Goal: Communication & Community: Share content

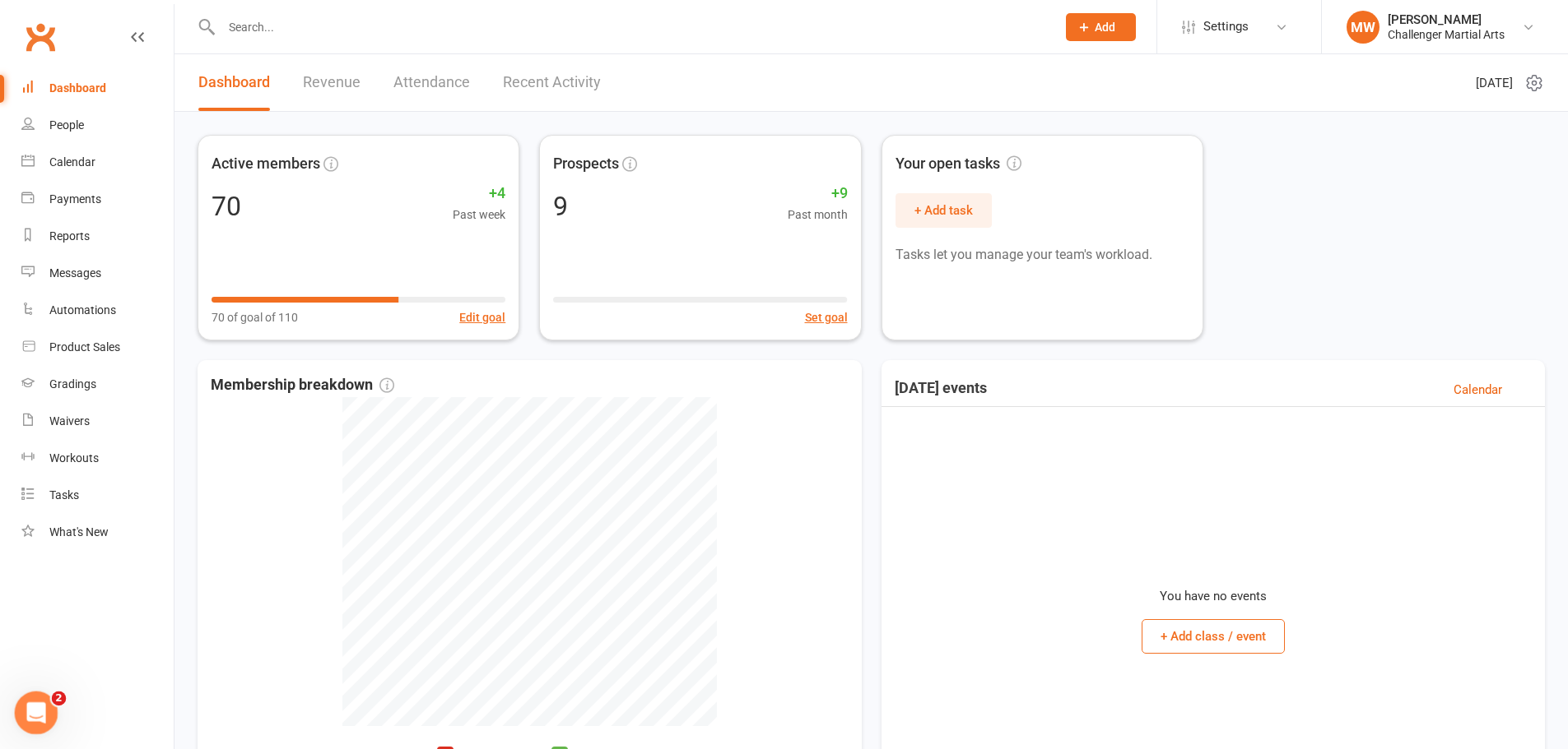
click at [44, 700] on div "Open Intercom Messenger" at bounding box center [34, 711] width 55 height 54
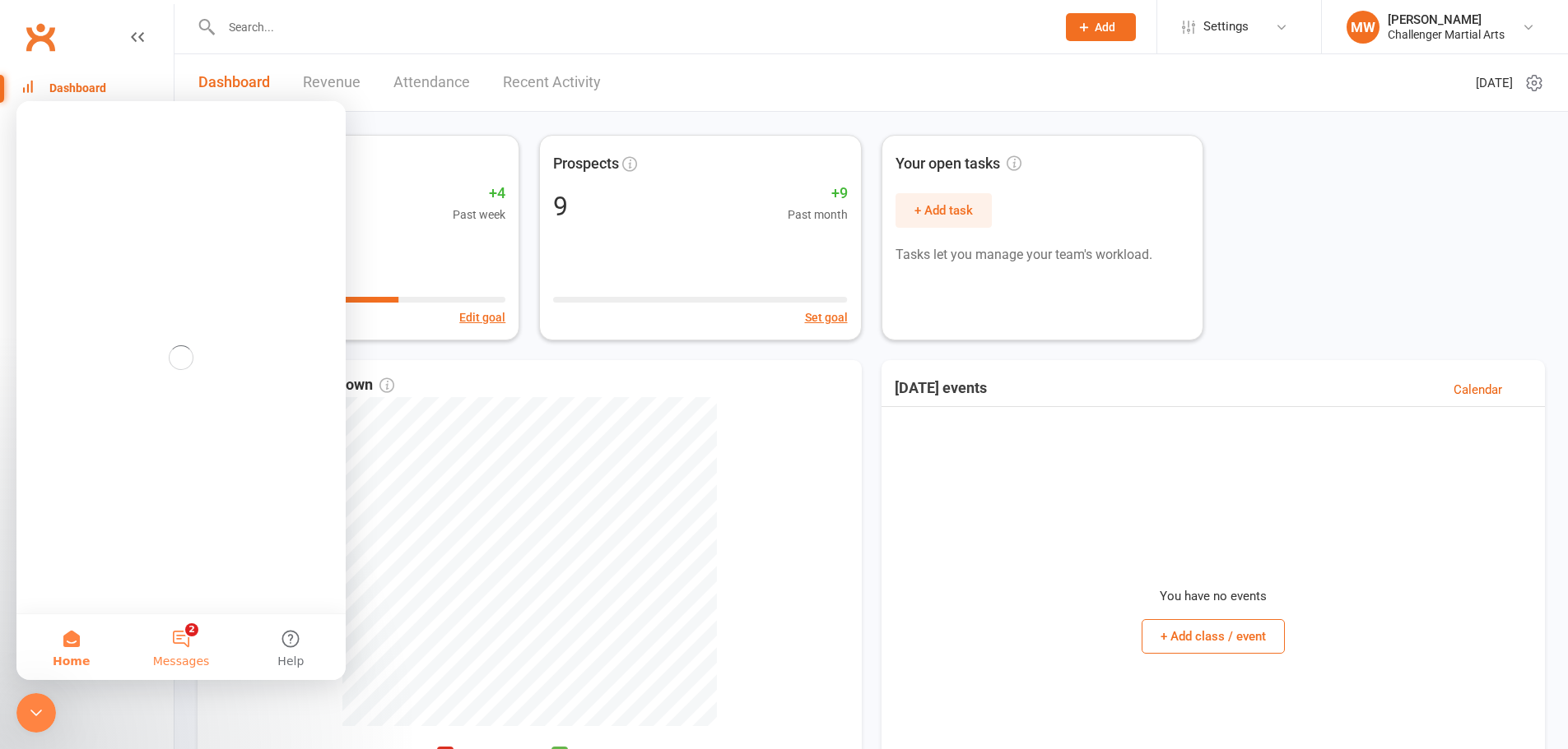
click at [190, 648] on button "2 Messages" at bounding box center [180, 648] width 109 height 66
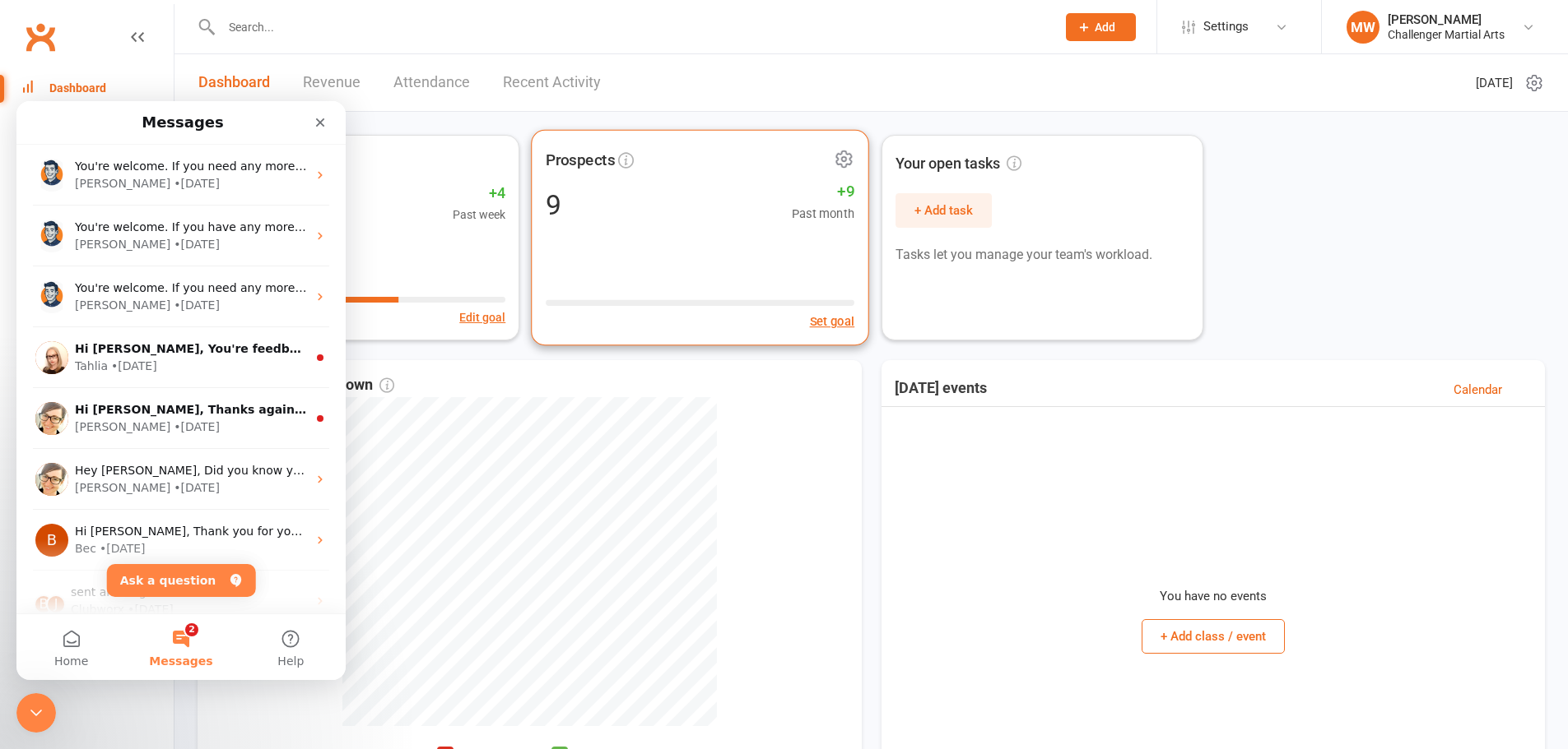
click at [666, 231] on div "Prospects 9 +9 Past month Set goal" at bounding box center [700, 238] width 339 height 216
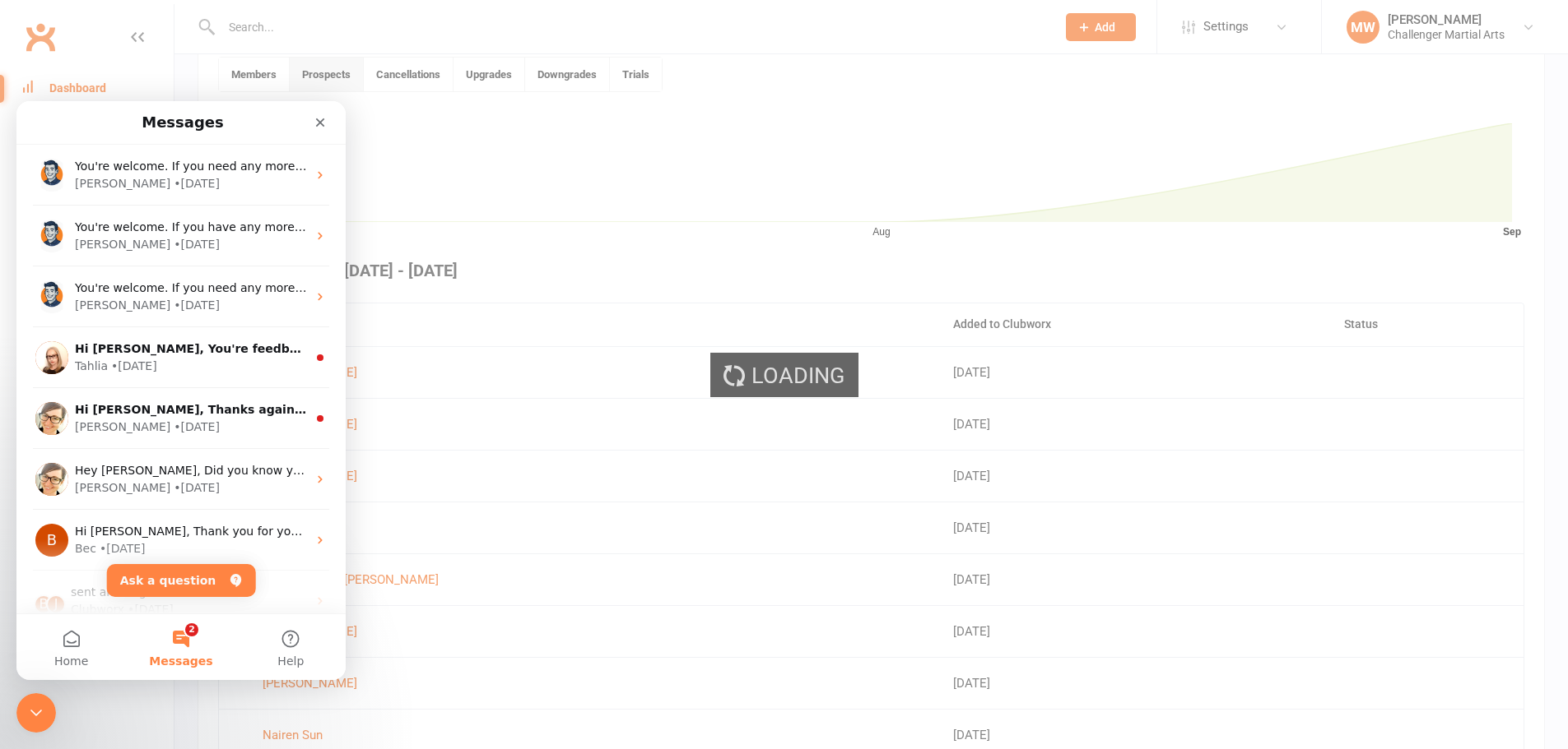
scroll to position [449, 0]
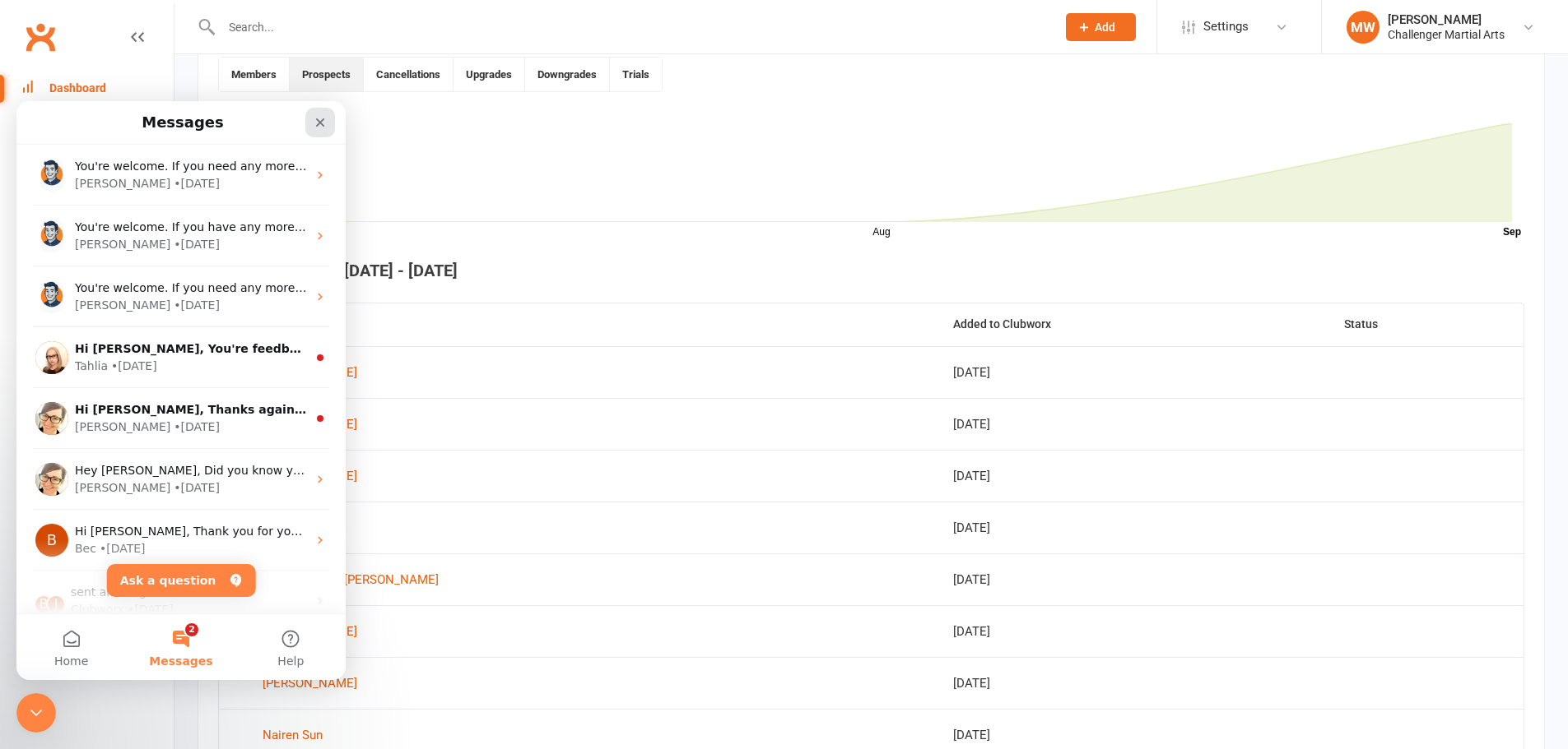
click at [319, 122] on icon "Close" at bounding box center [320, 123] width 9 height 9
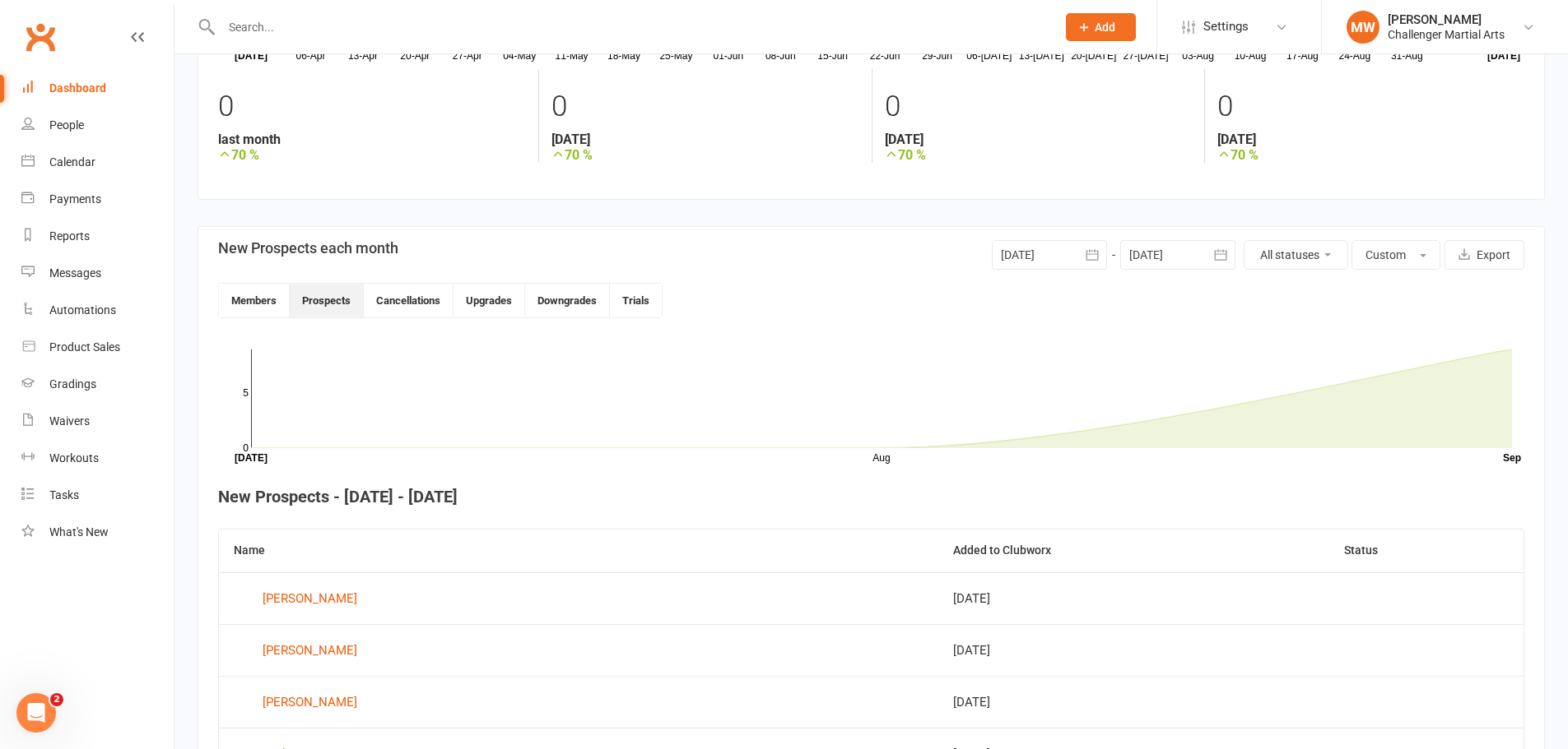
scroll to position [240, 0]
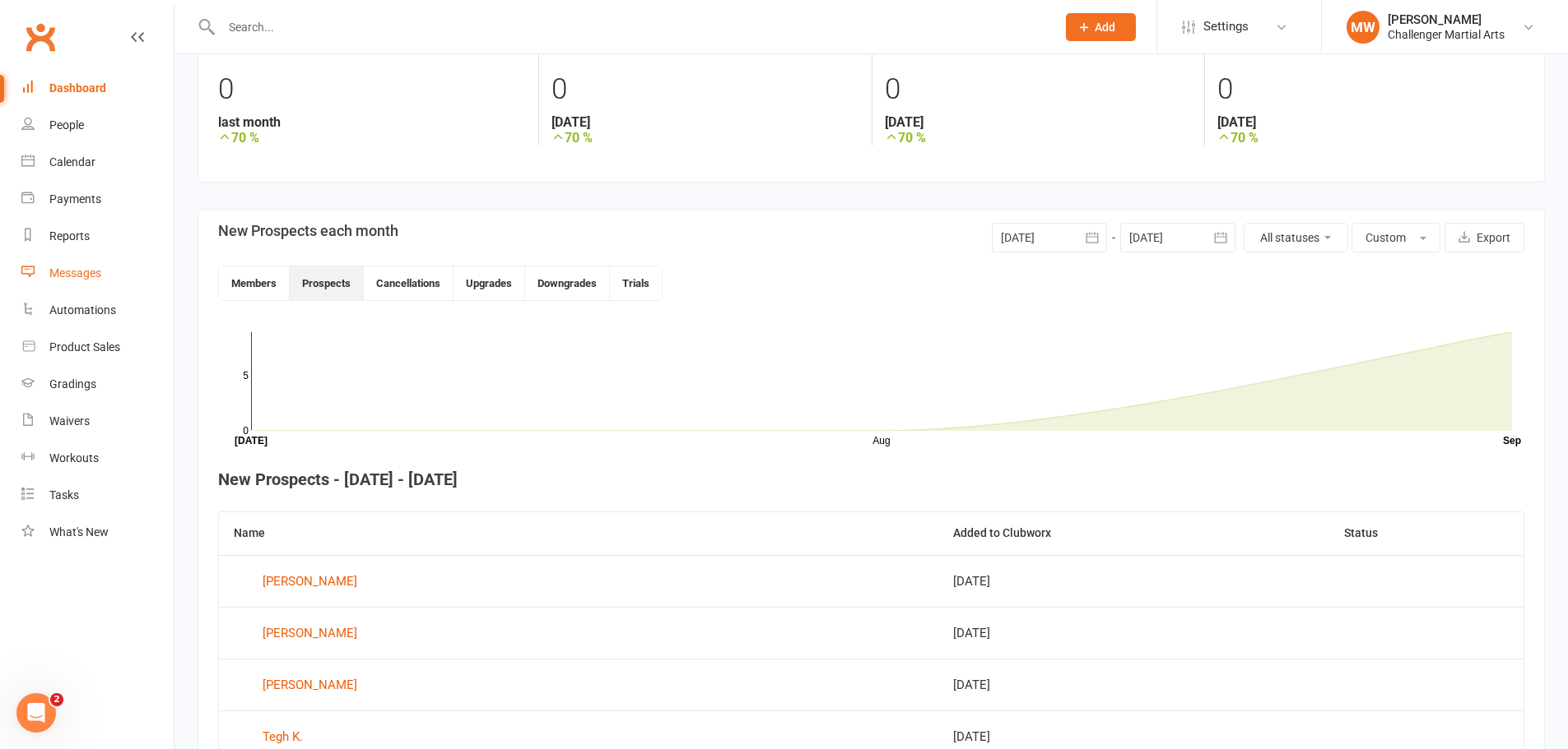
click at [82, 277] on div "Messages" at bounding box center [75, 273] width 52 height 14
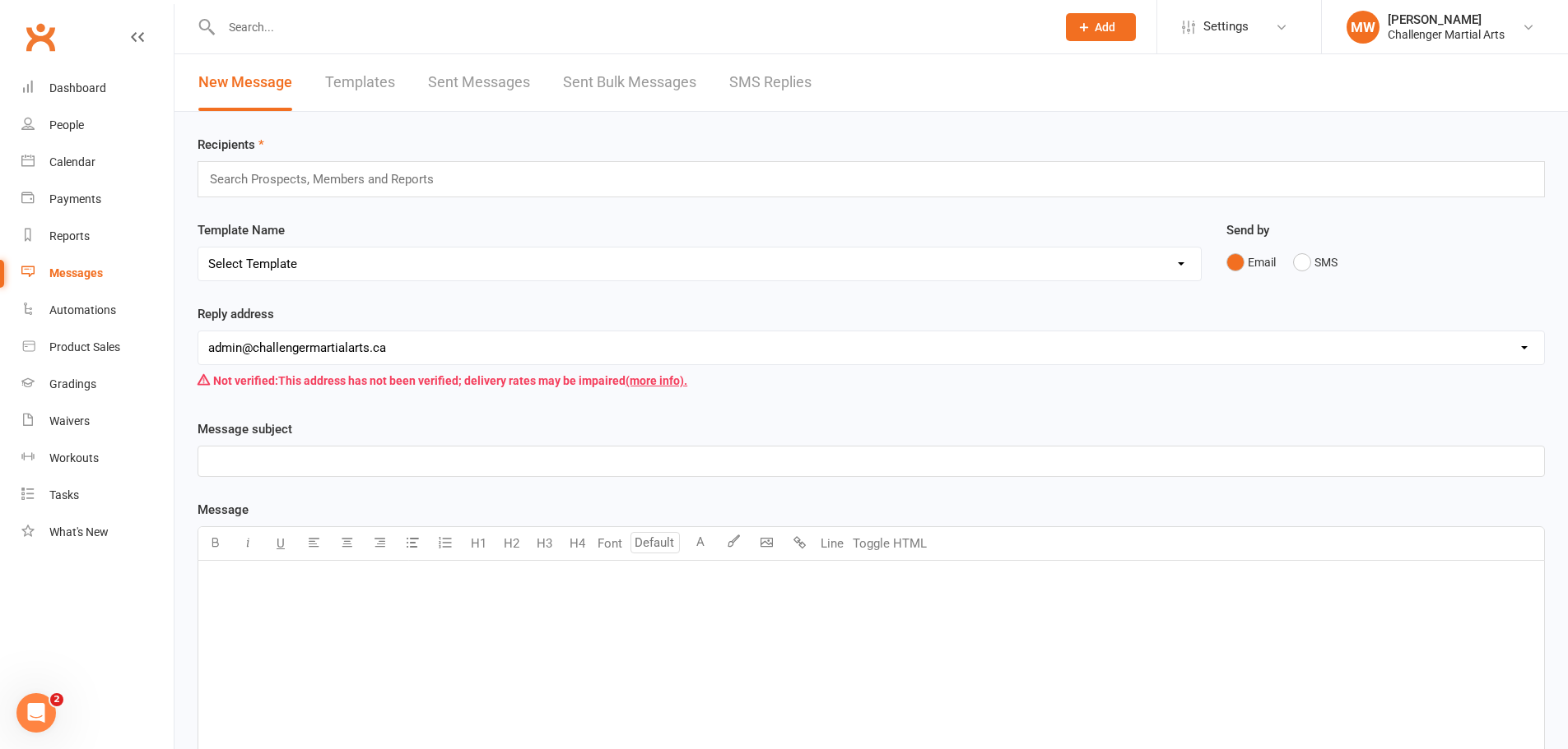
click at [342, 179] on input "text" at bounding box center [329, 179] width 241 height 21
click at [224, 171] on input "text" at bounding box center [329, 179] width 241 height 21
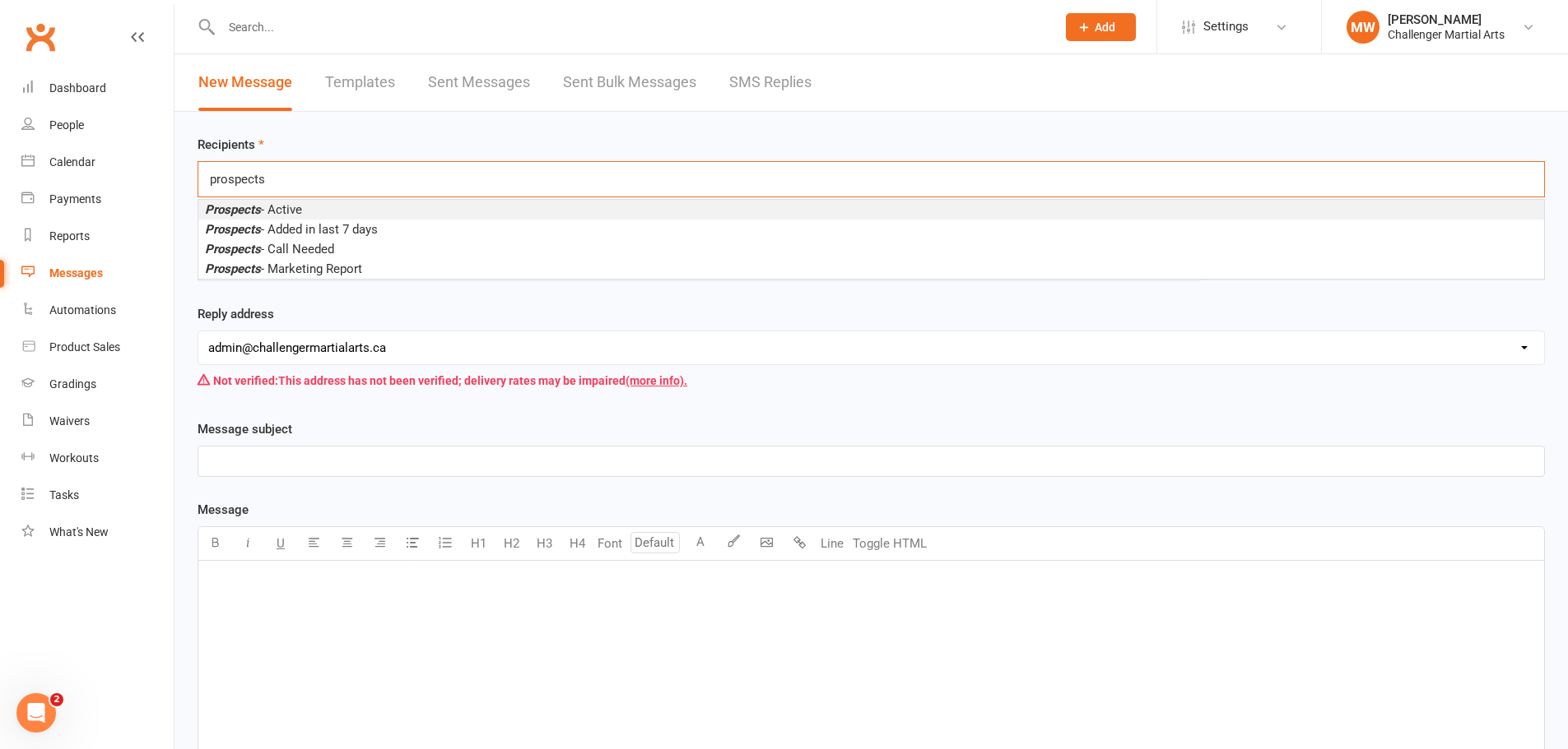
type input "prospects"
click at [248, 206] on em "Prospects" at bounding box center [234, 209] width 56 height 15
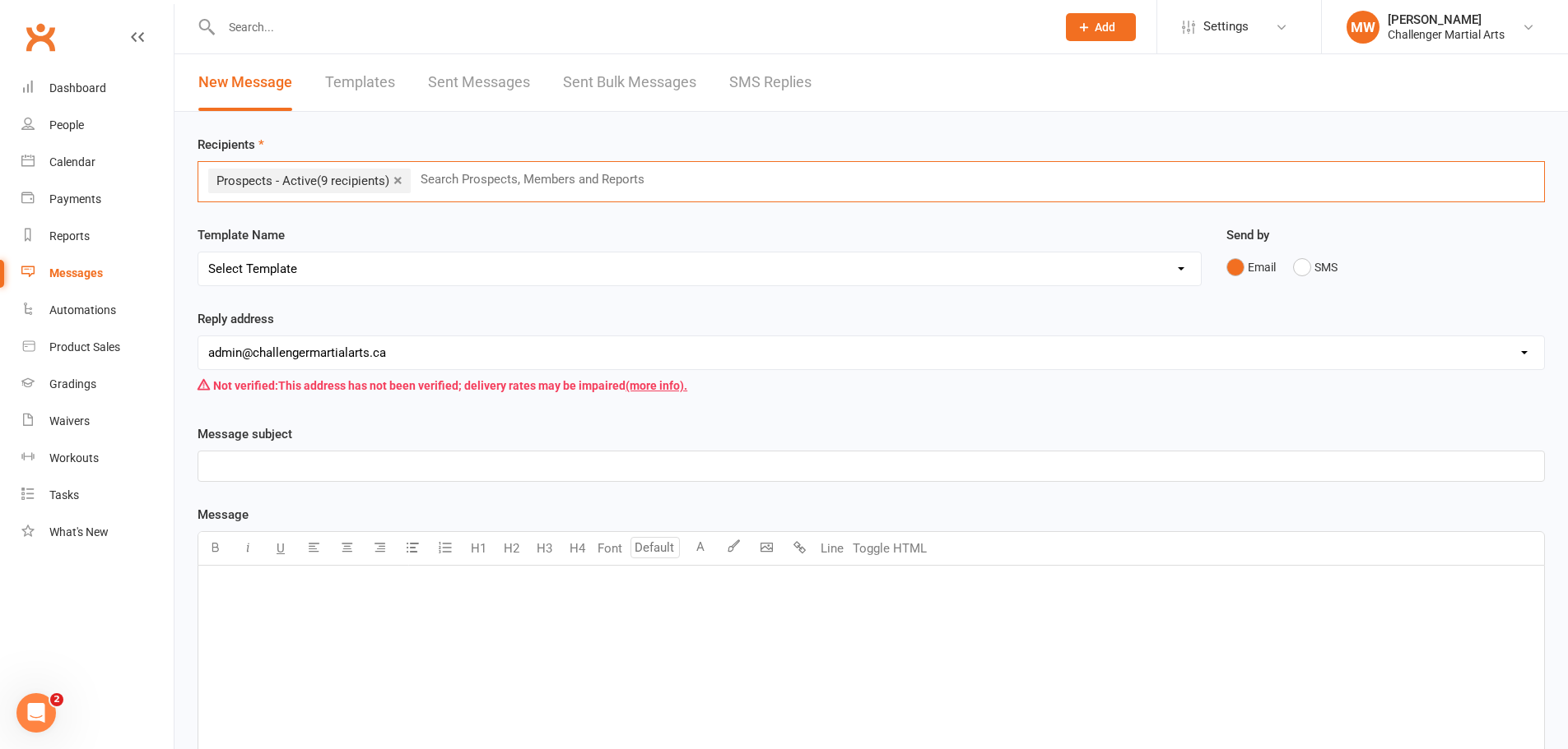
click at [303, 273] on select "Select Template [SMS] [Default template - review before using] Appointment remi…" at bounding box center [700, 269] width 1003 height 33
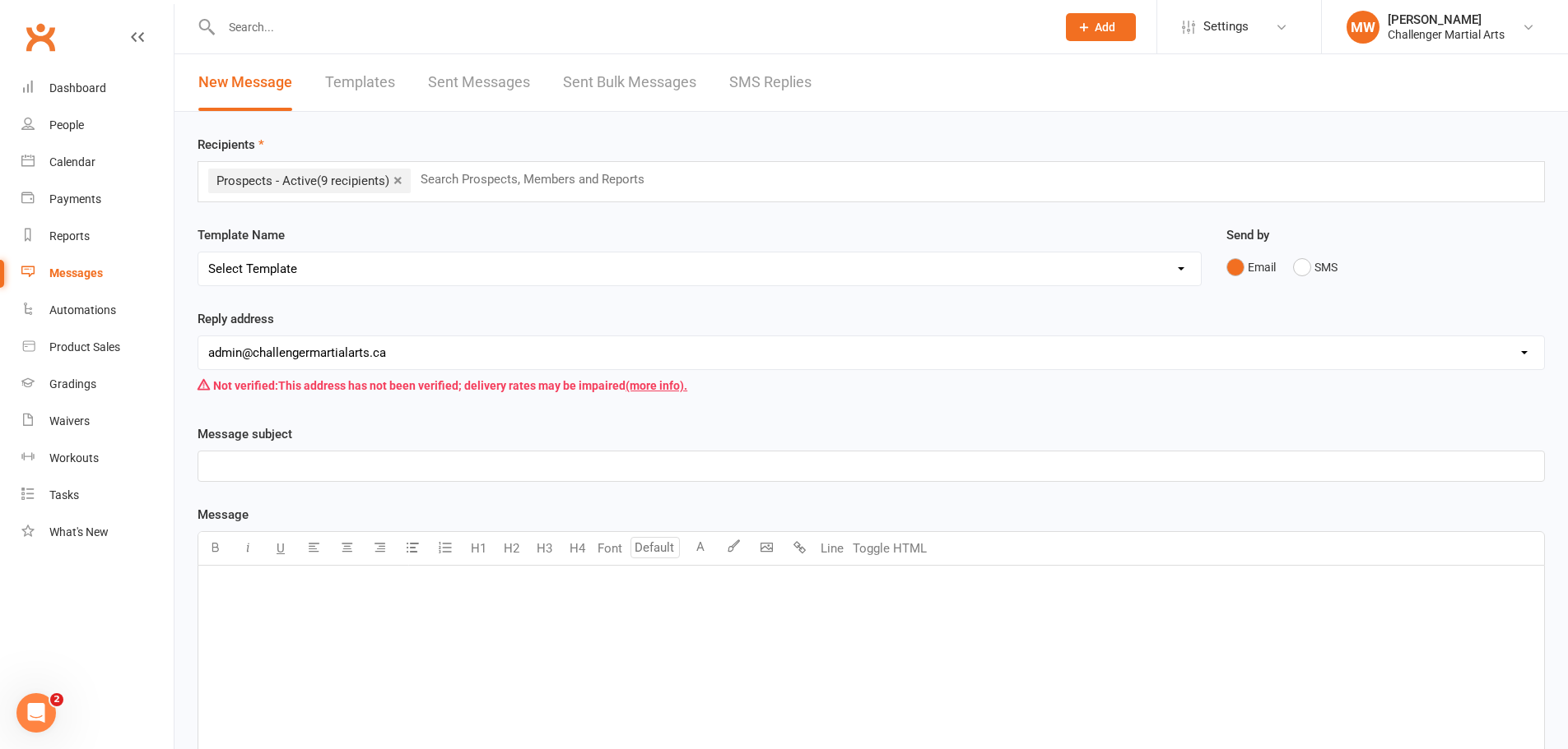
click at [303, 273] on select "Select Template [SMS] [Default template - review before using] Appointment remi…" at bounding box center [700, 269] width 1003 height 33
click at [279, 465] on p "﻿" at bounding box center [871, 466] width 1326 height 19
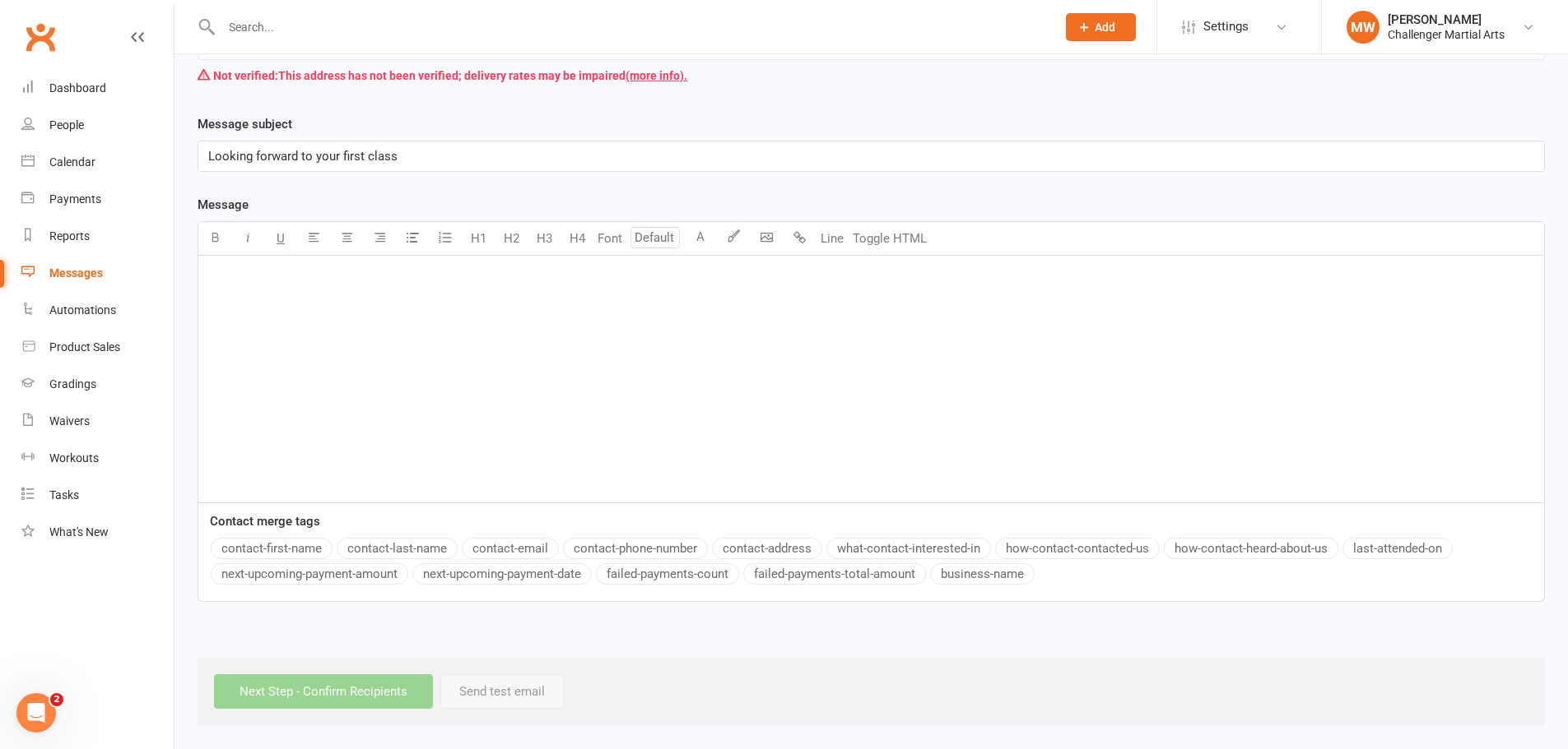
click at [238, 369] on div "﻿" at bounding box center [871, 379] width 1346 height 247
click at [284, 540] on button "contact-first-name" at bounding box center [271, 549] width 122 height 21
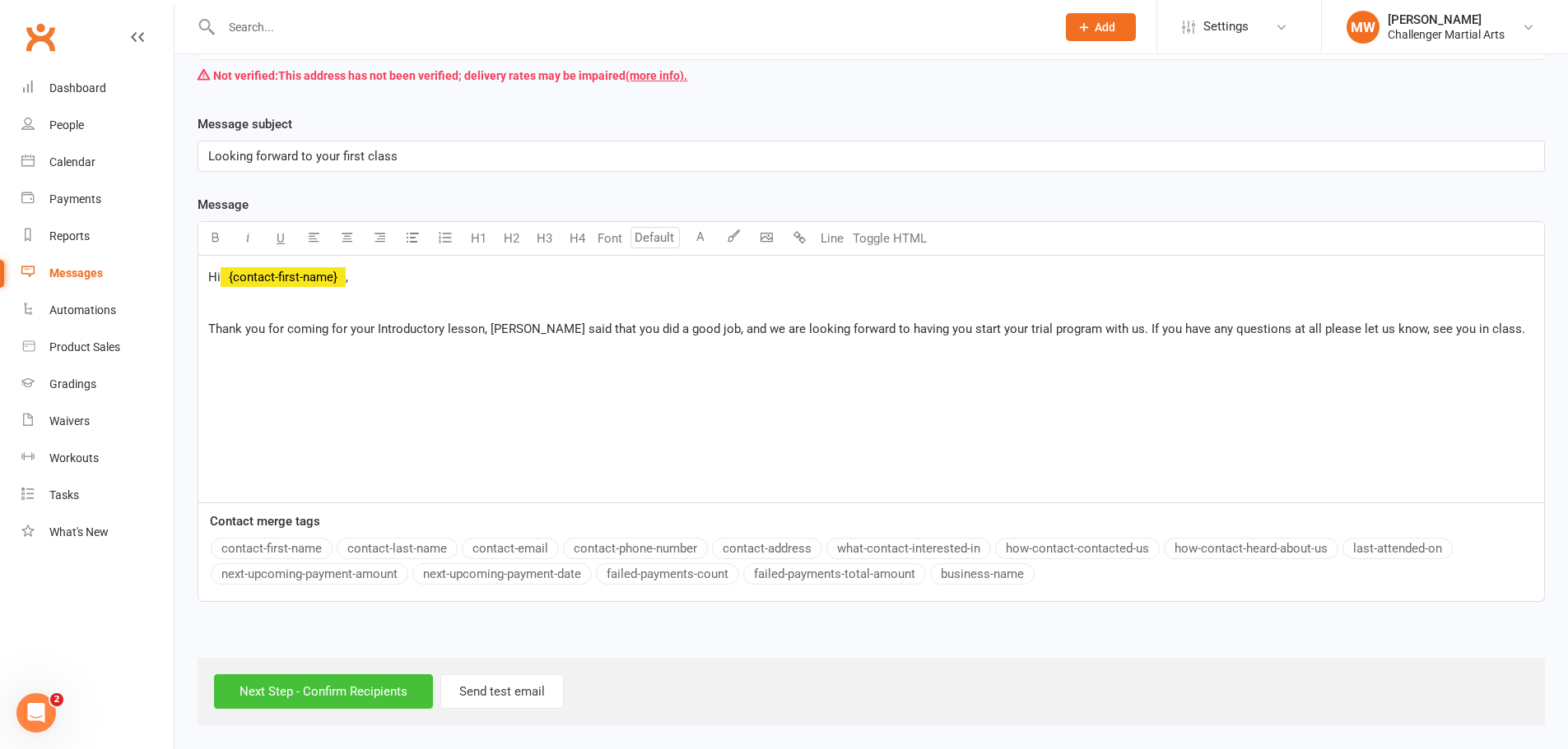
click at [284, 692] on input "Next Step - Confirm Recipients" at bounding box center [323, 692] width 219 height 35
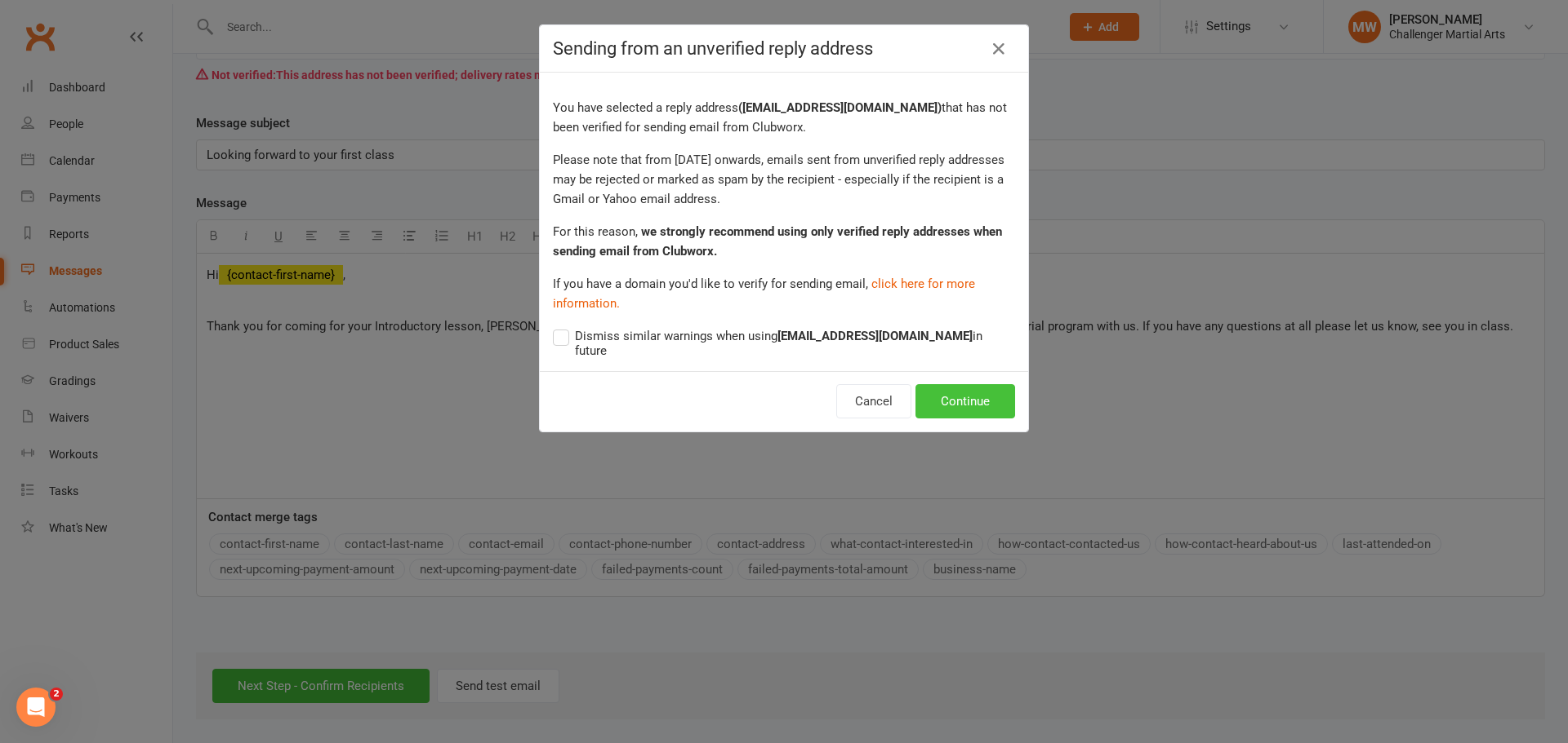
click at [942, 384] on button "Continue" at bounding box center [965, 401] width 99 height 35
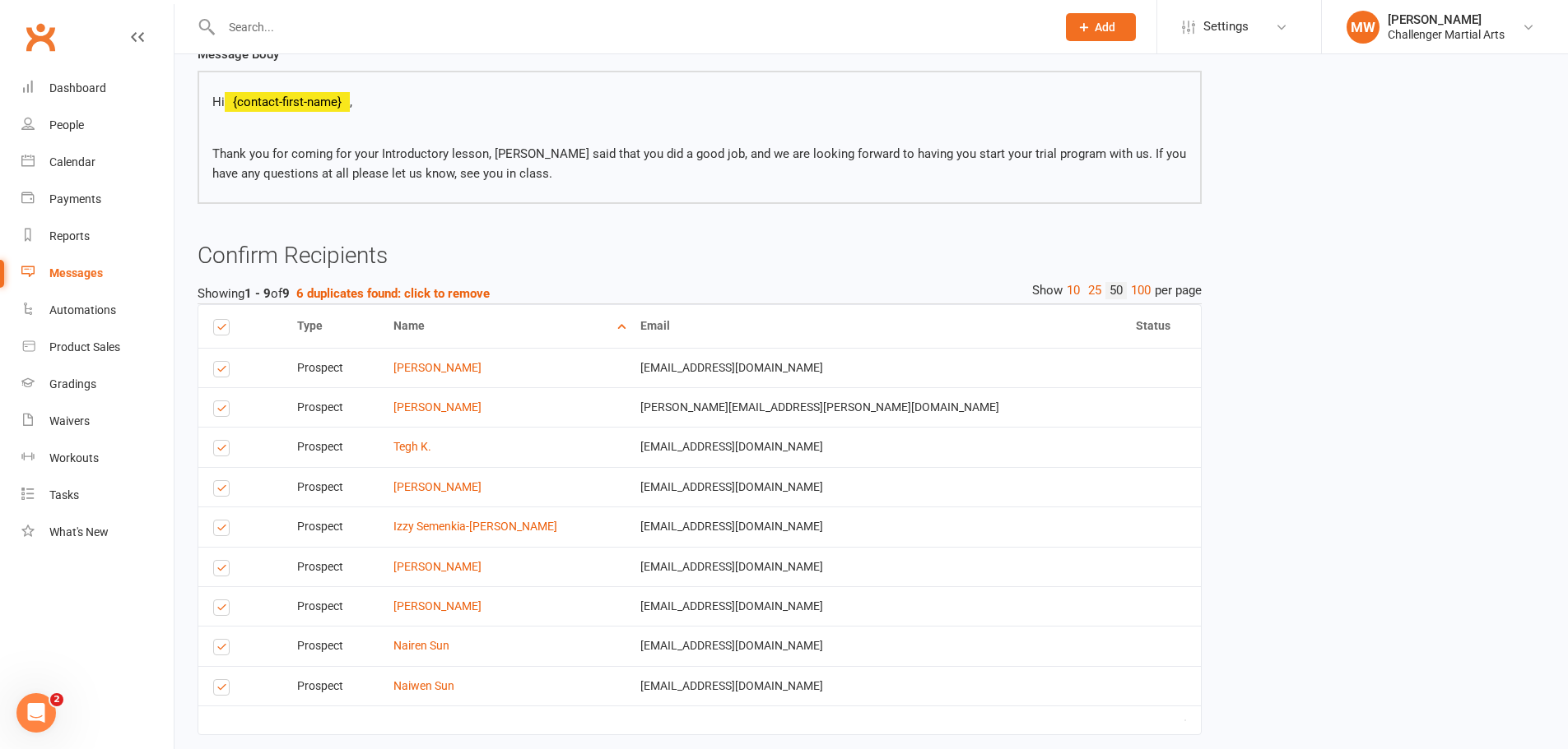
scroll to position [306, 0]
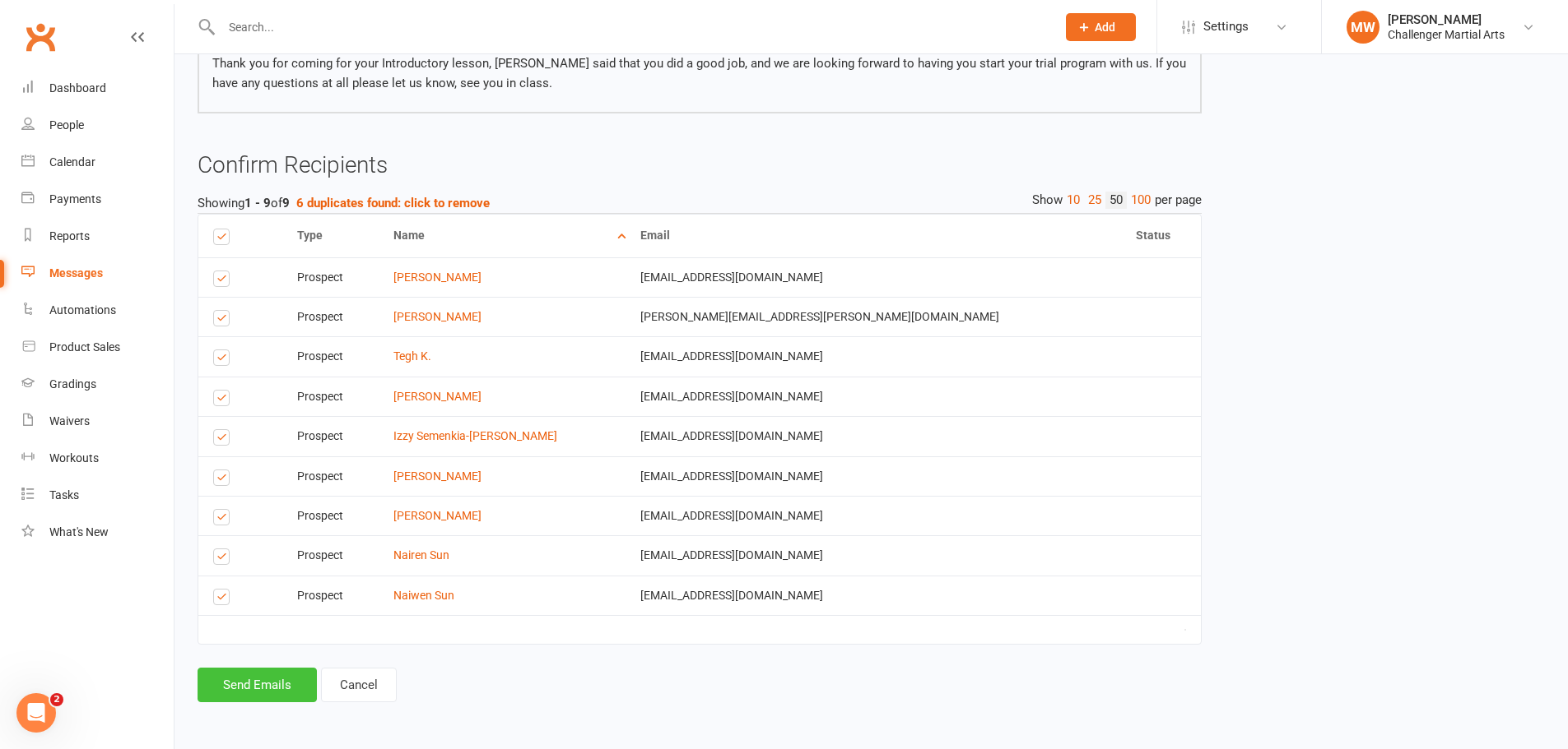
click at [251, 687] on button "Send Emails" at bounding box center [257, 686] width 120 height 35
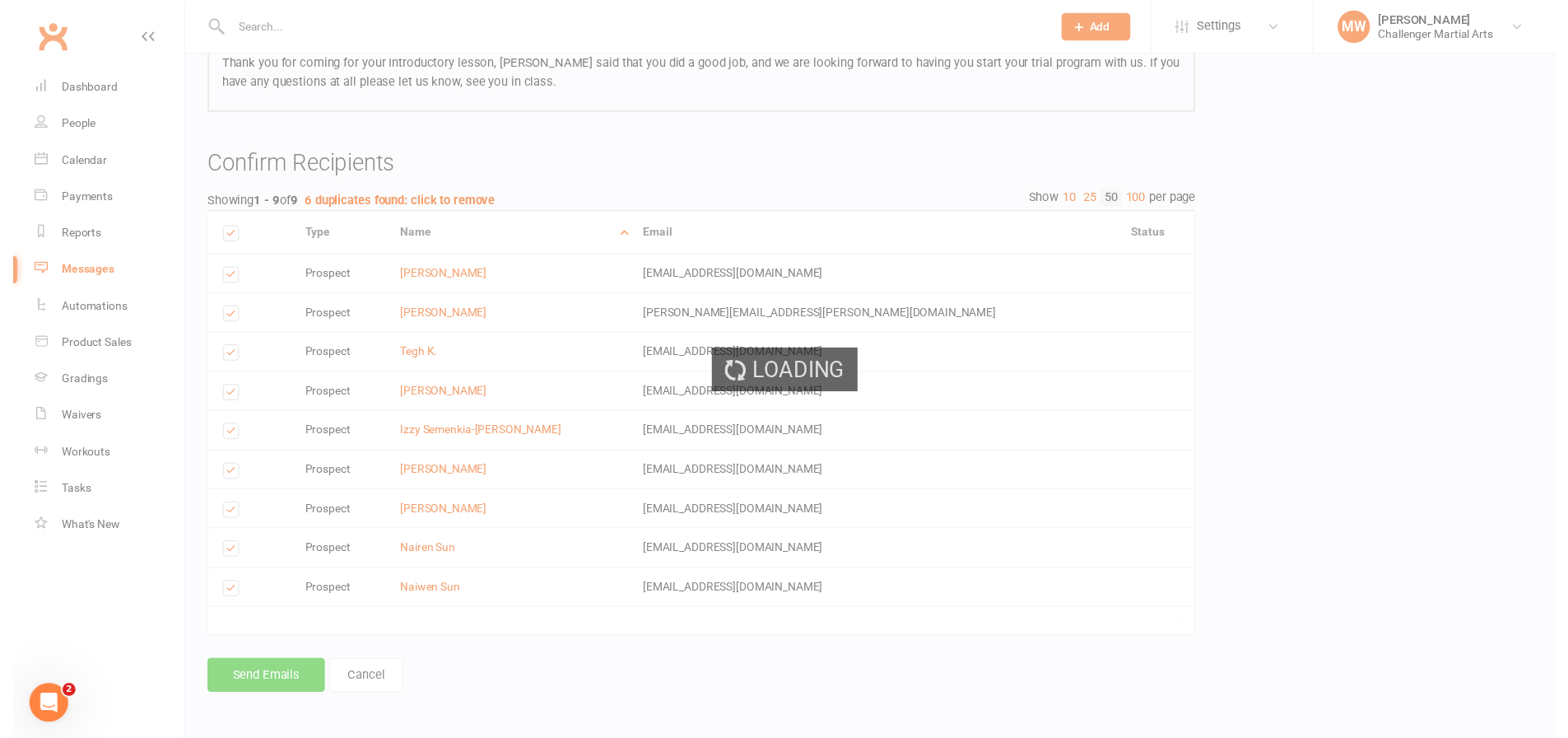
scroll to position [299, 0]
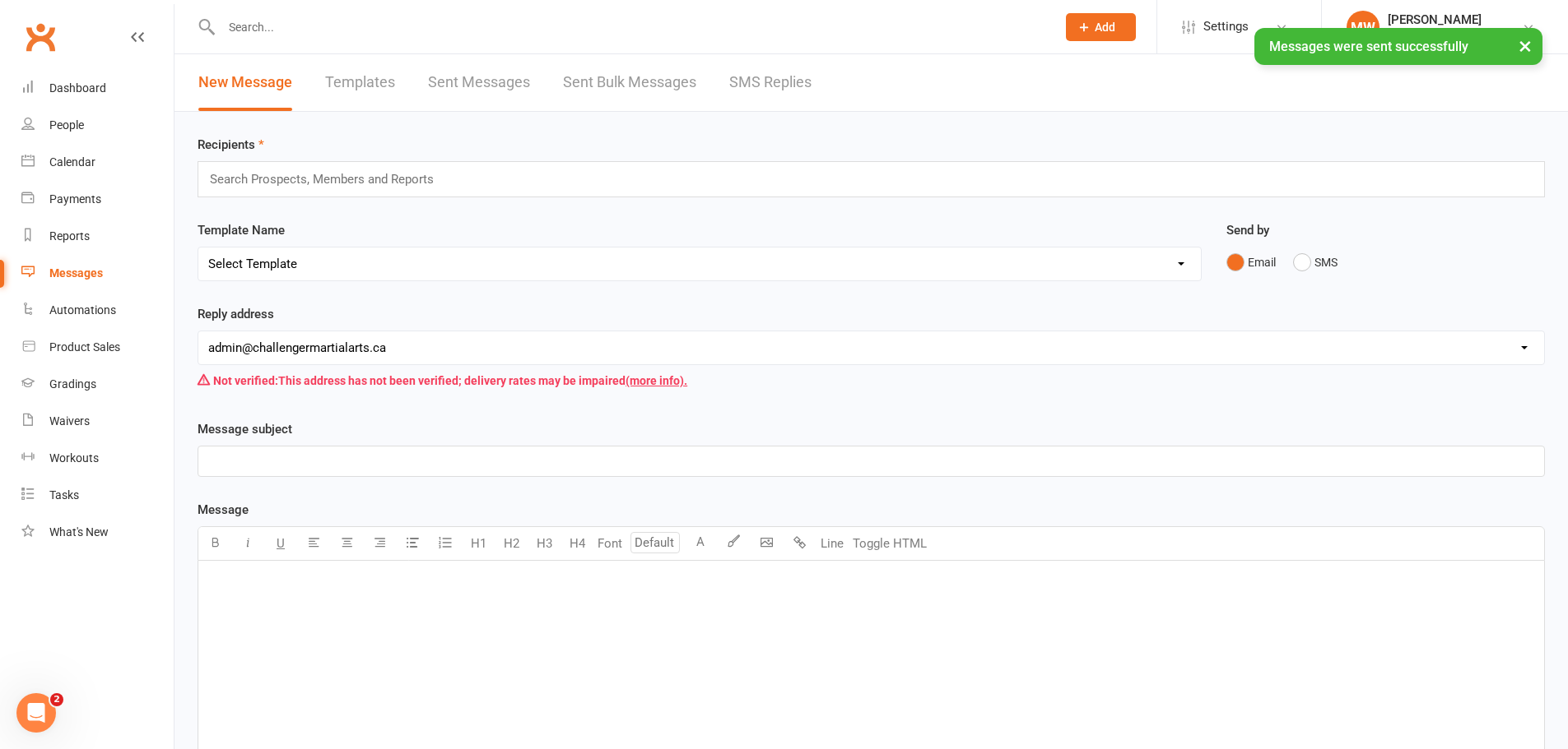
click at [449, 83] on link "Sent Messages" at bounding box center [479, 83] width 102 height 56
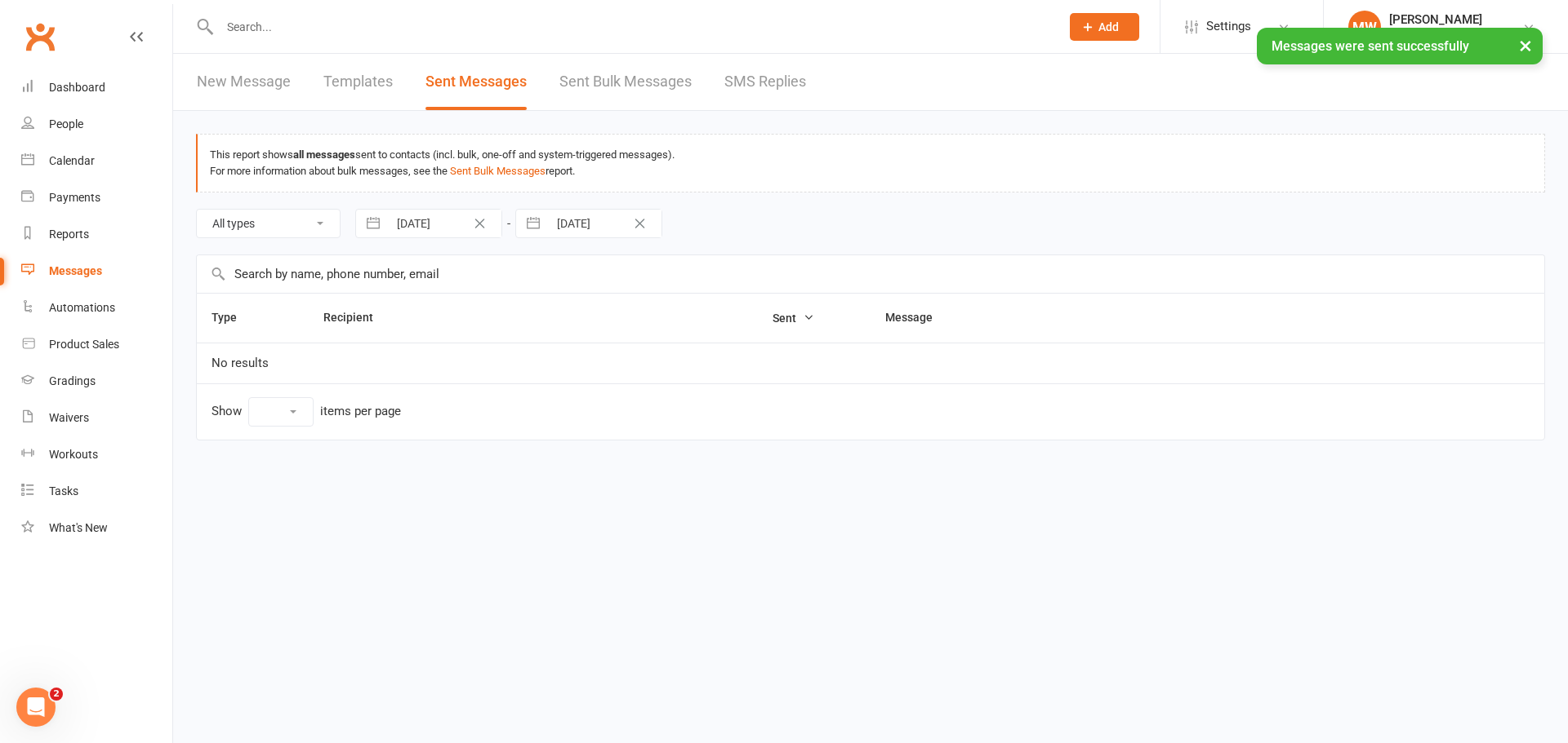
select select "10"
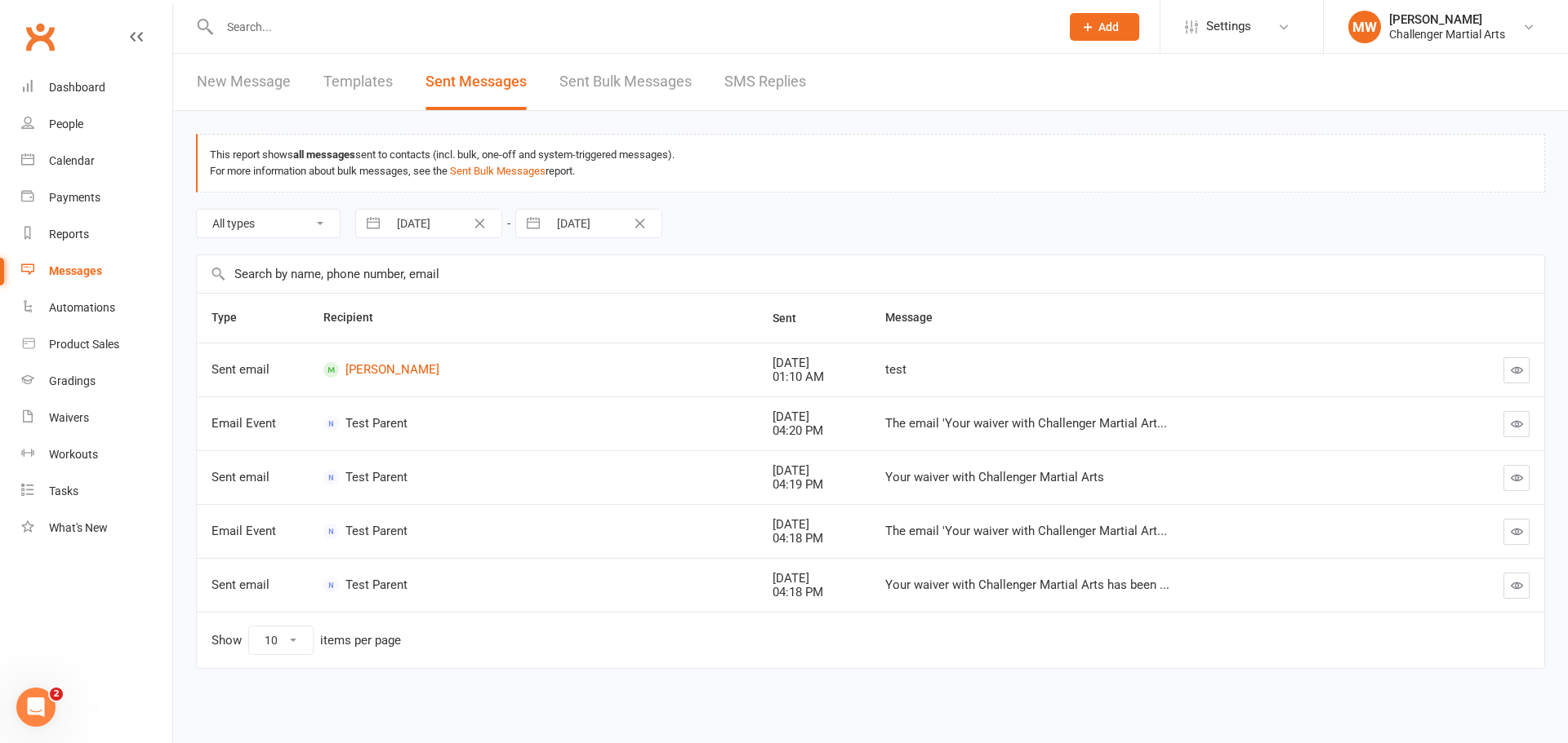
click at [587, 77] on link "Sent Bulk Messages" at bounding box center [625, 82] width 132 height 56
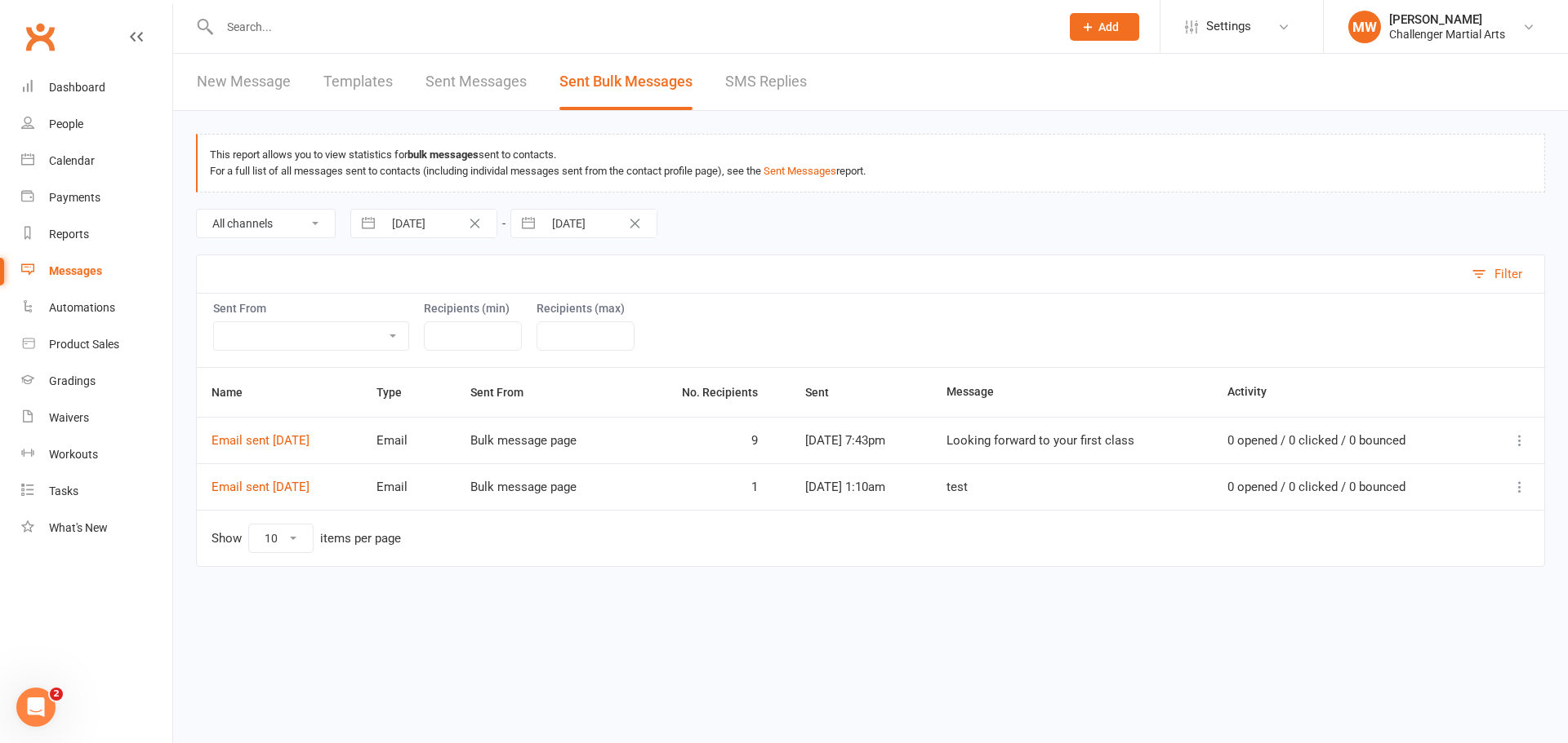
click at [257, 76] on link "New Message" at bounding box center [243, 82] width 94 height 56
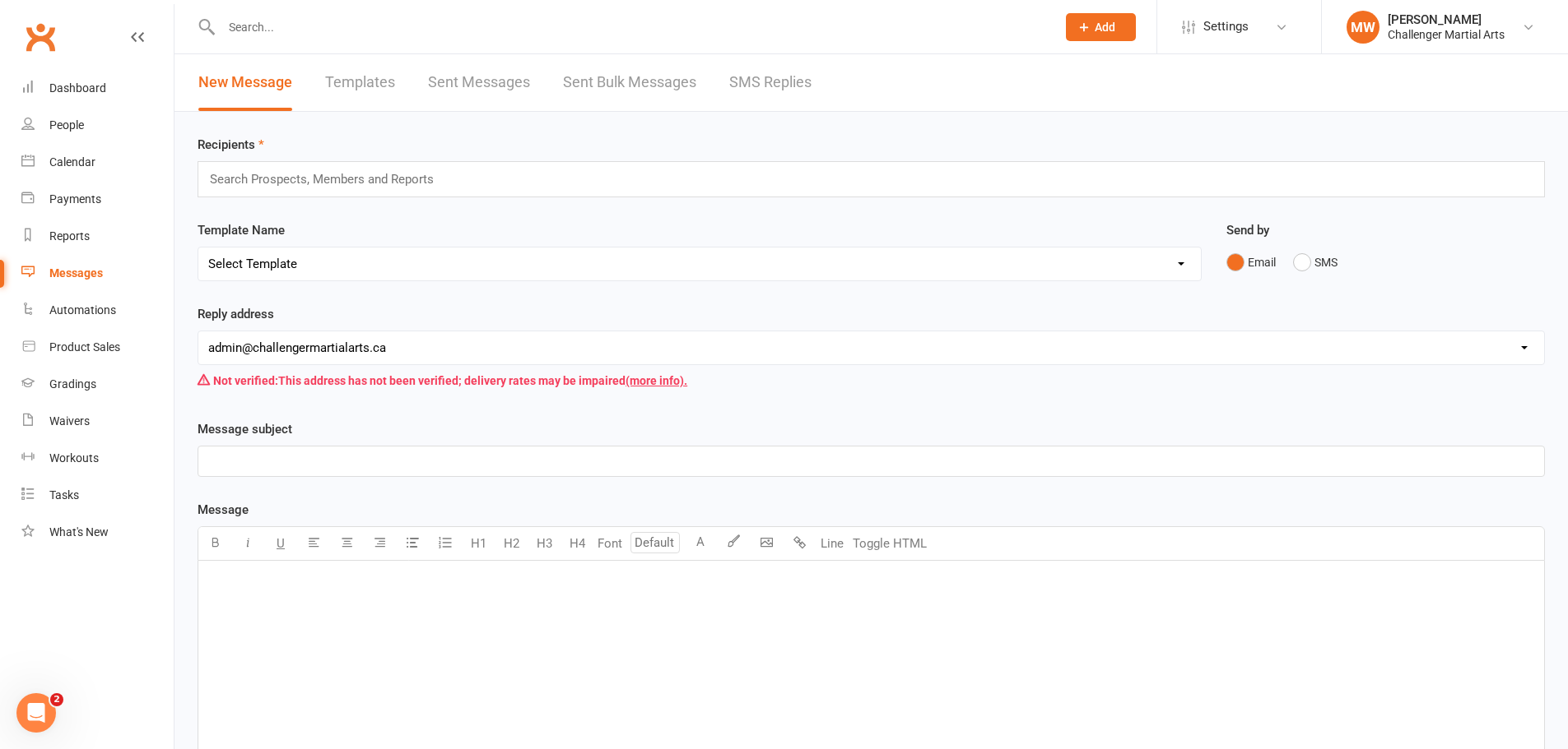
click at [328, 262] on select "Select Template [SMS] [Default template - review before using] Appointment remi…" at bounding box center [700, 265] width 1003 height 33
click at [80, 306] on div "Automations" at bounding box center [83, 310] width 66 height 14
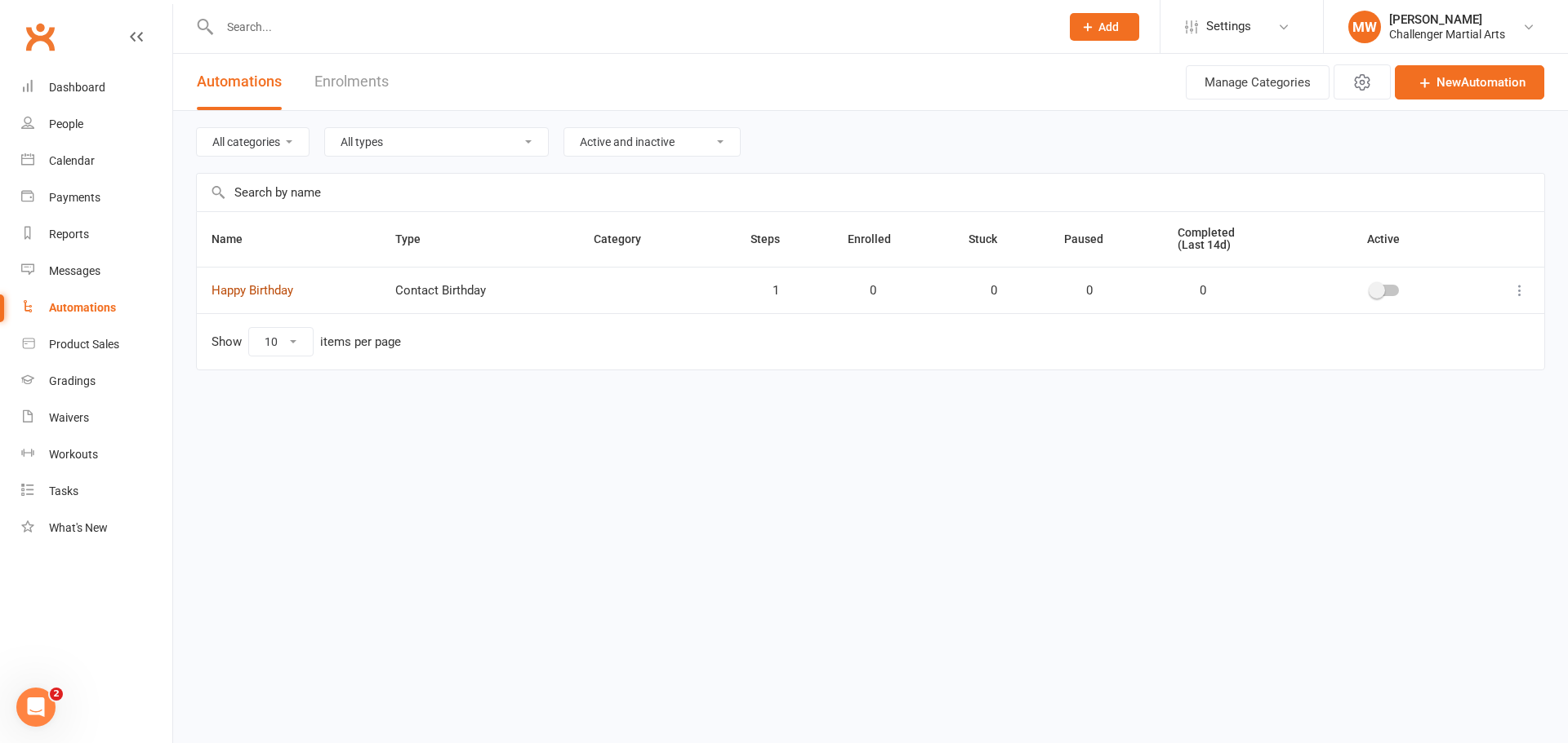
click at [266, 290] on link "Happy Birthday" at bounding box center [252, 289] width 82 height 14
click at [278, 283] on link "Happy Birthday" at bounding box center [252, 289] width 82 height 14
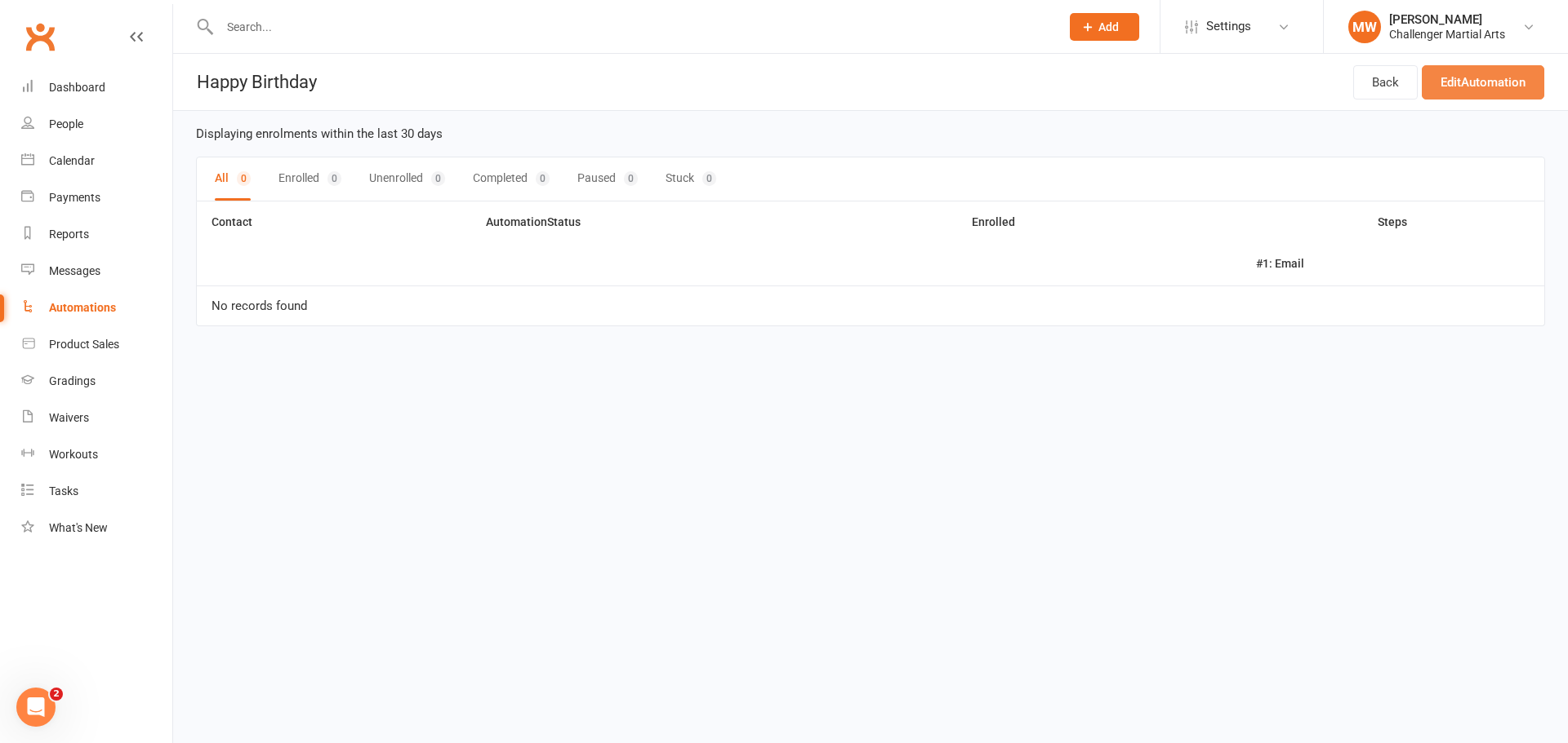
click at [1477, 71] on link "Edit Automation" at bounding box center [1482, 83] width 123 height 35
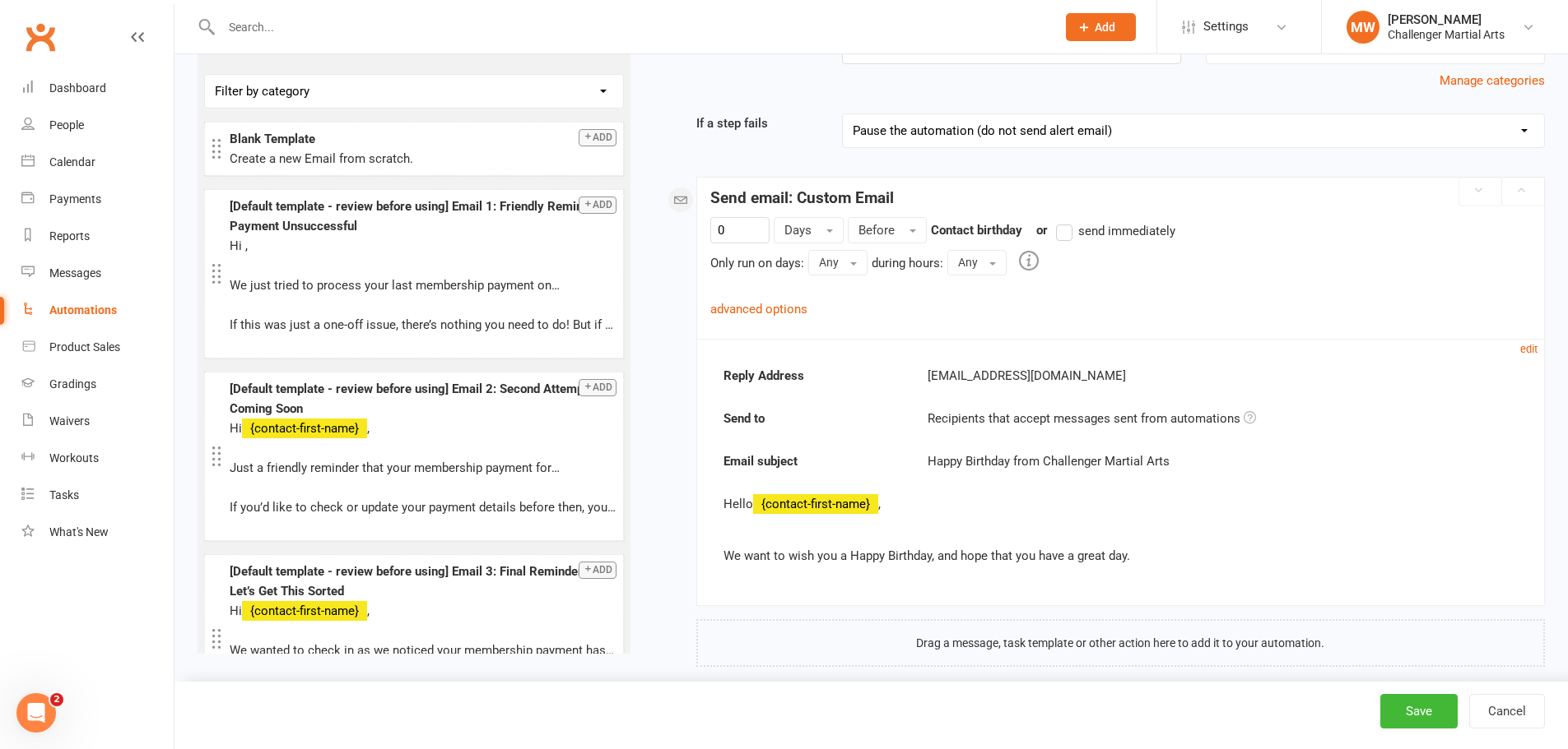
scroll to position [130, 0]
click at [1074, 384] on div "[EMAIL_ADDRESS][DOMAIN_NAME]" at bounding box center [1222, 374] width 614 height 19
click at [1535, 349] on small "edit" at bounding box center [1529, 348] width 18 height 13
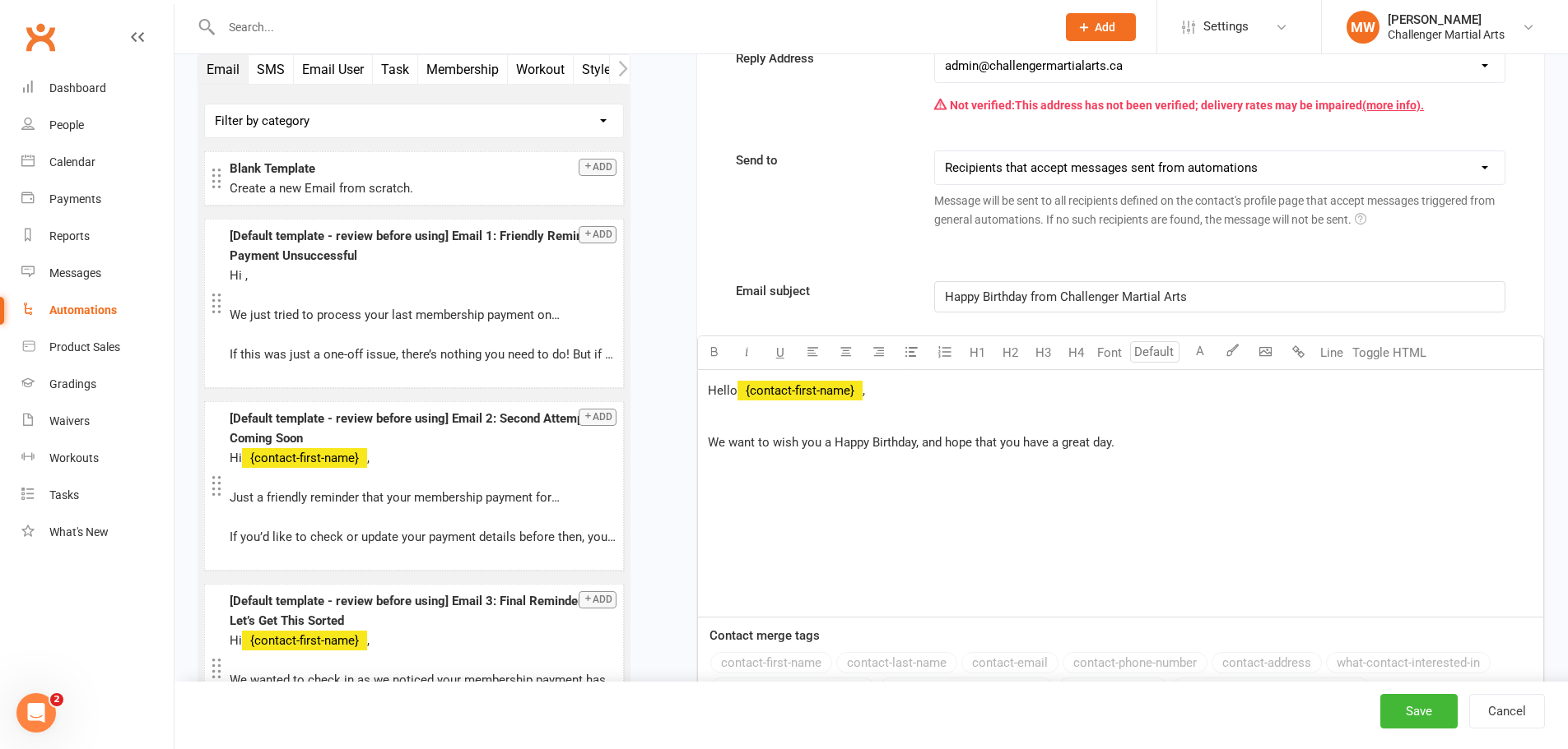
scroll to position [448, 0]
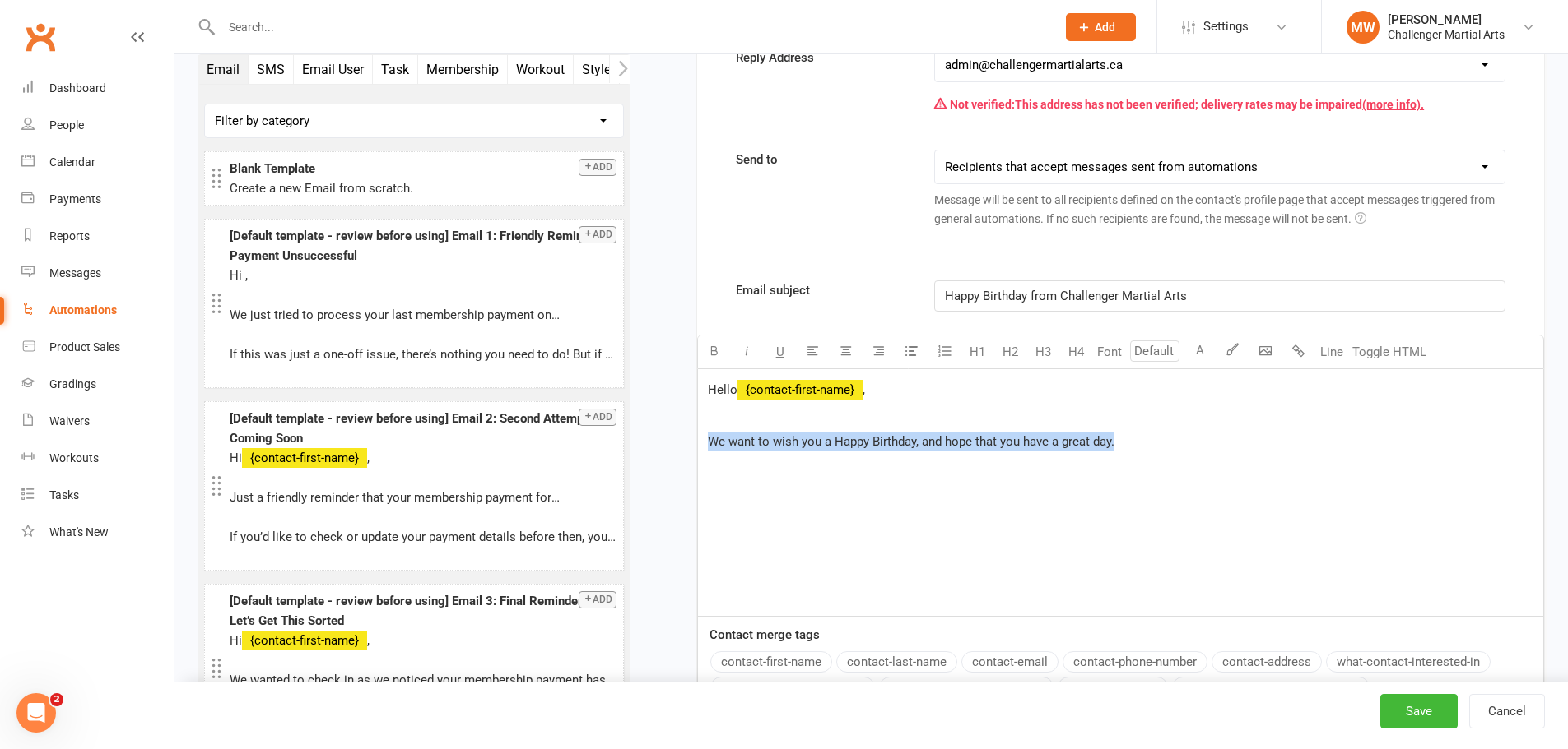
drag, startPoint x: 1129, startPoint y: 434, endPoint x: 715, endPoint y: 434, distance: 414.0
click at [715, 434] on p "We want to wish you a Happy Birthday, and hope that you have a great day." at bounding box center [1120, 442] width 825 height 19
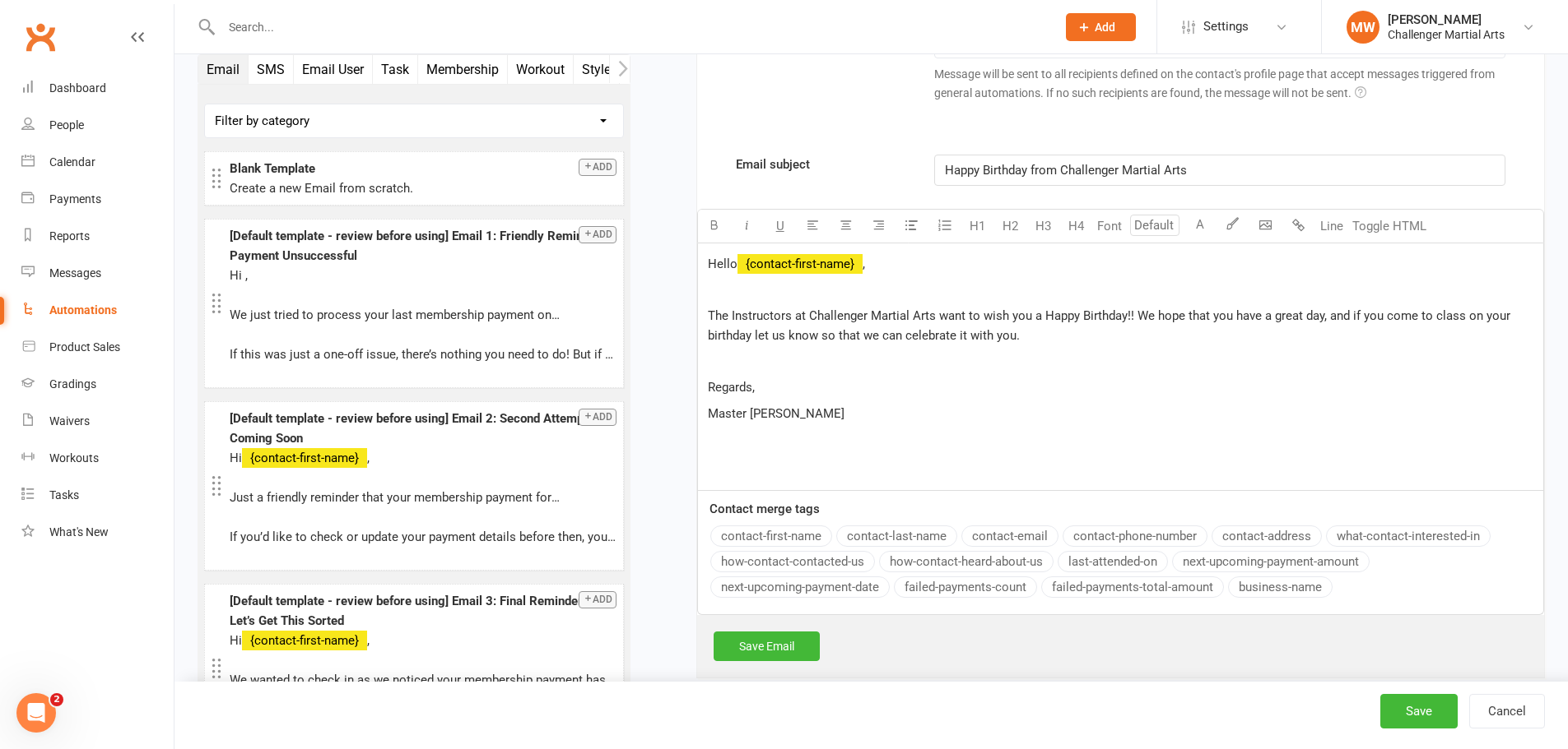
scroll to position [578, 0]
click at [769, 645] on link "Save Email" at bounding box center [766, 643] width 106 height 29
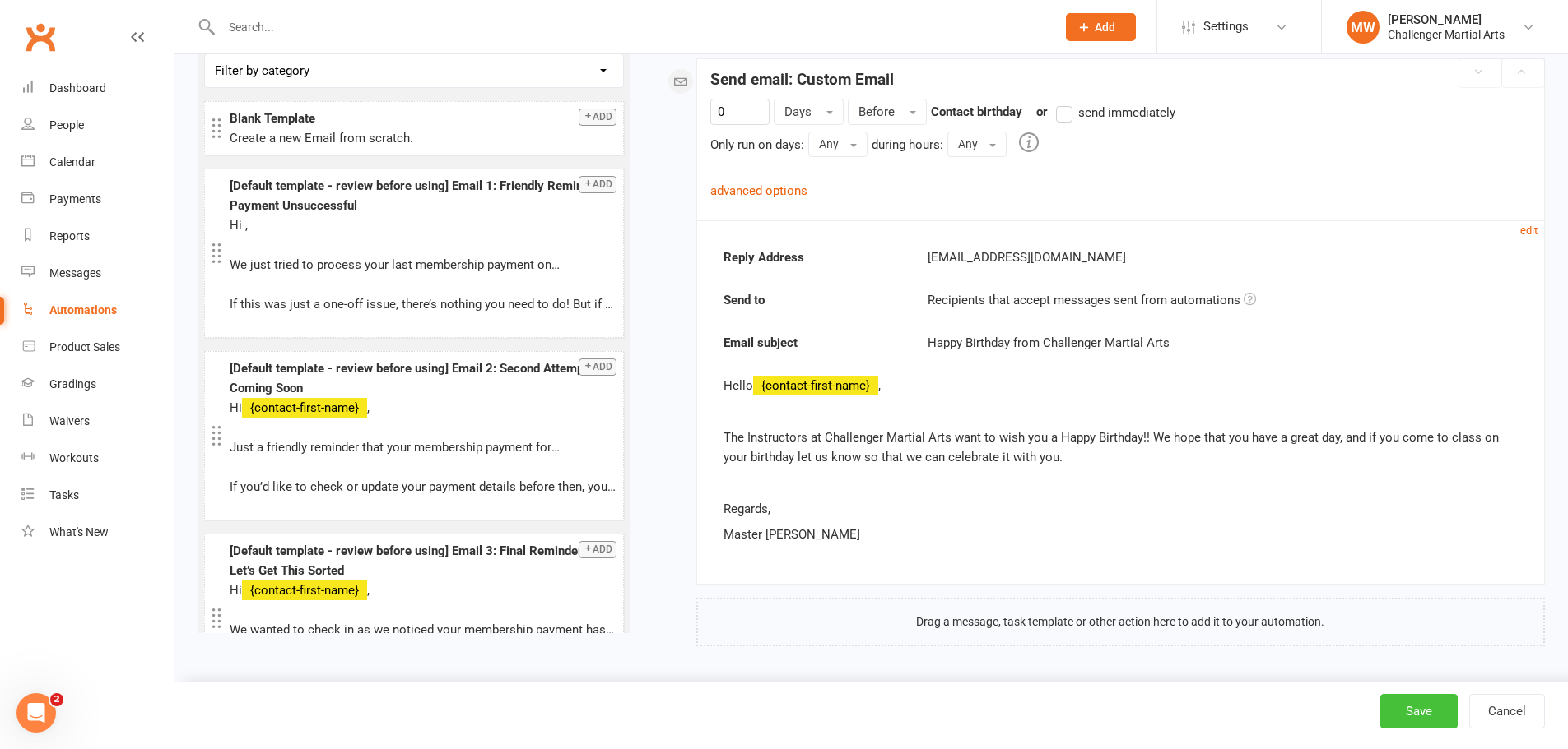
click at [1403, 706] on button "Save" at bounding box center [1418, 712] width 77 height 35
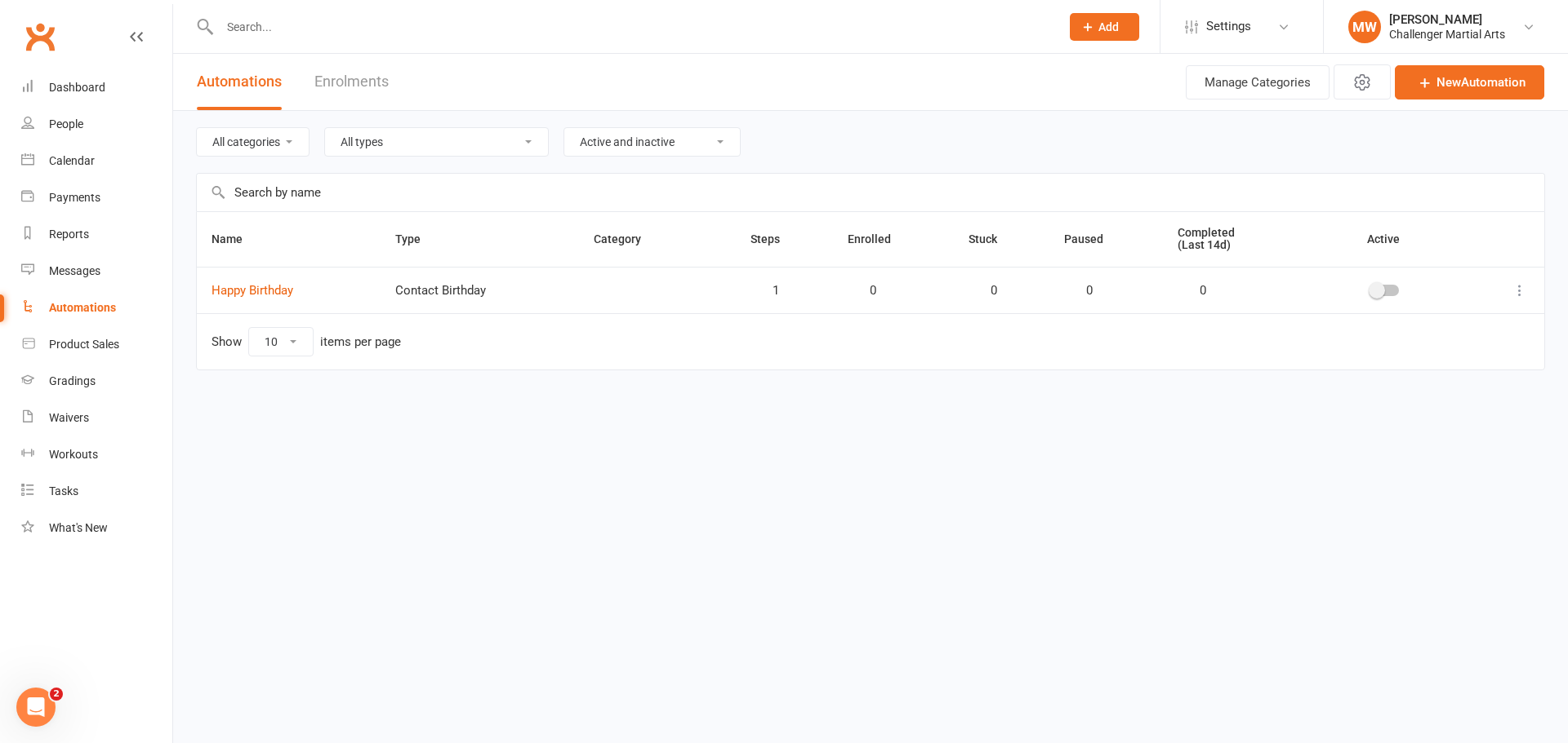
click at [1386, 292] on div at bounding box center [1385, 290] width 28 height 12
click at [1371, 289] on input "checkbox" at bounding box center [1371, 289] width 0 height 0
click at [72, 83] on div "Dashboard" at bounding box center [77, 88] width 56 height 14
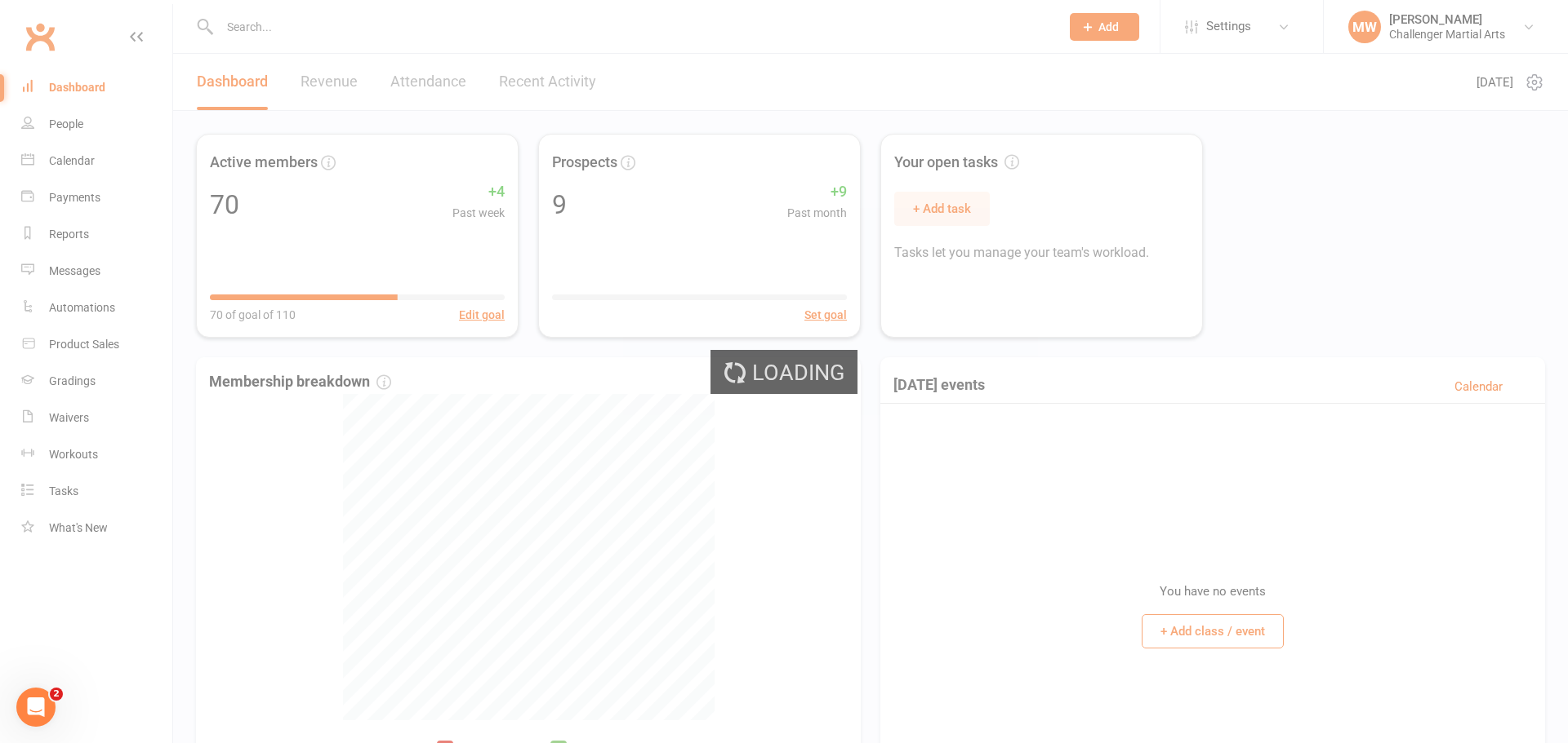
select select "no_trial"
select select "100"
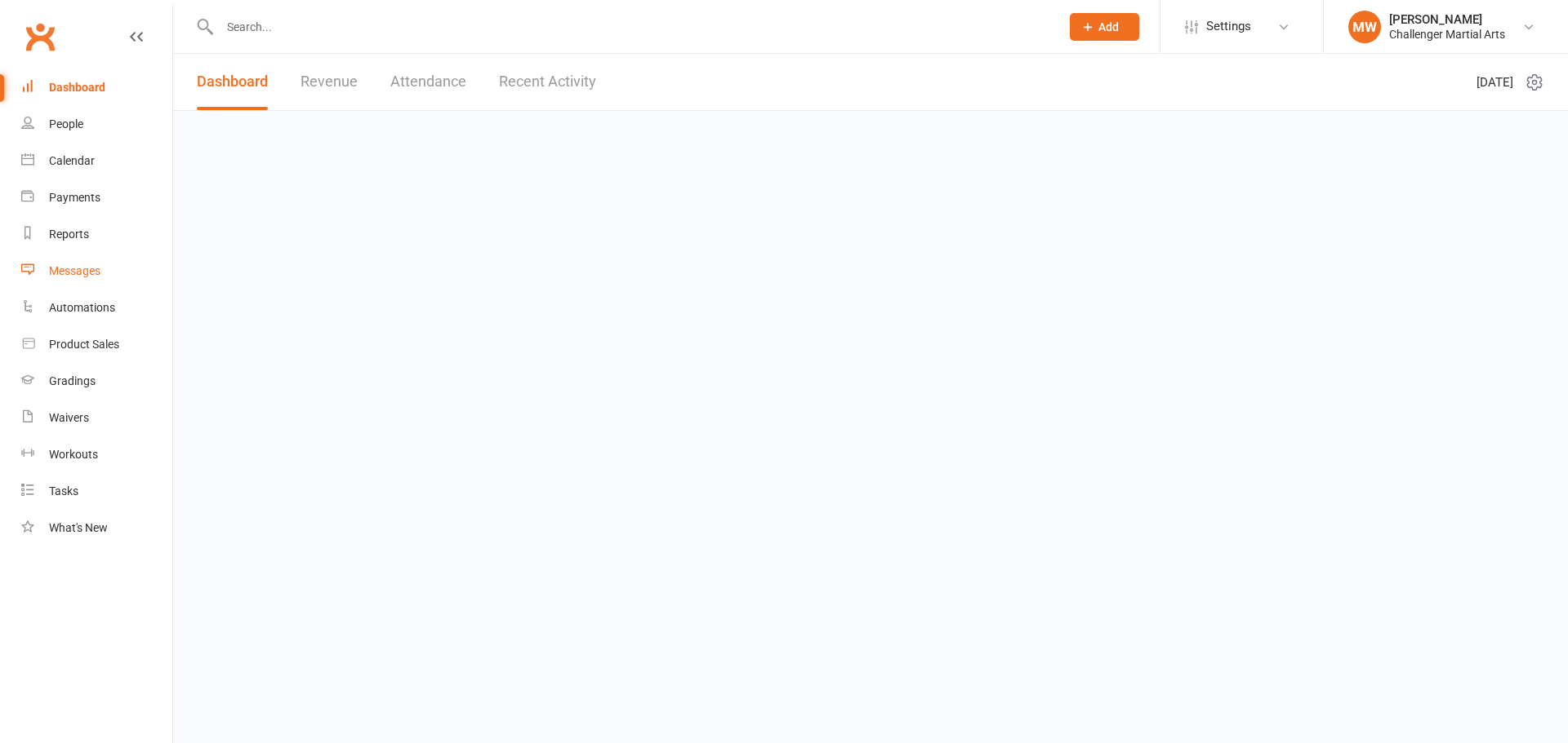
click at [78, 277] on div "Messages" at bounding box center [74, 271] width 51 height 14
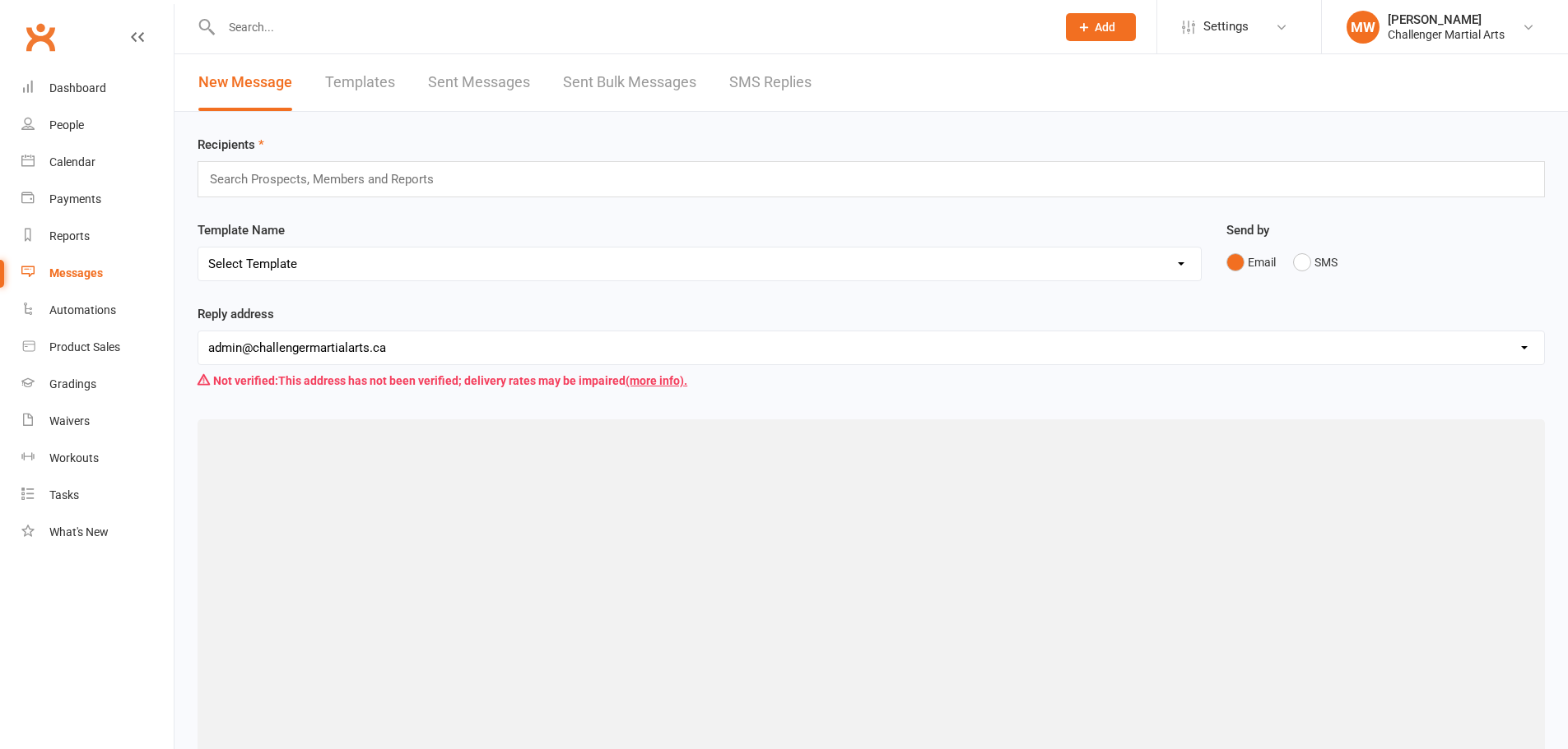
click at [589, 83] on link "Sent Bulk Messages" at bounding box center [629, 83] width 133 height 56
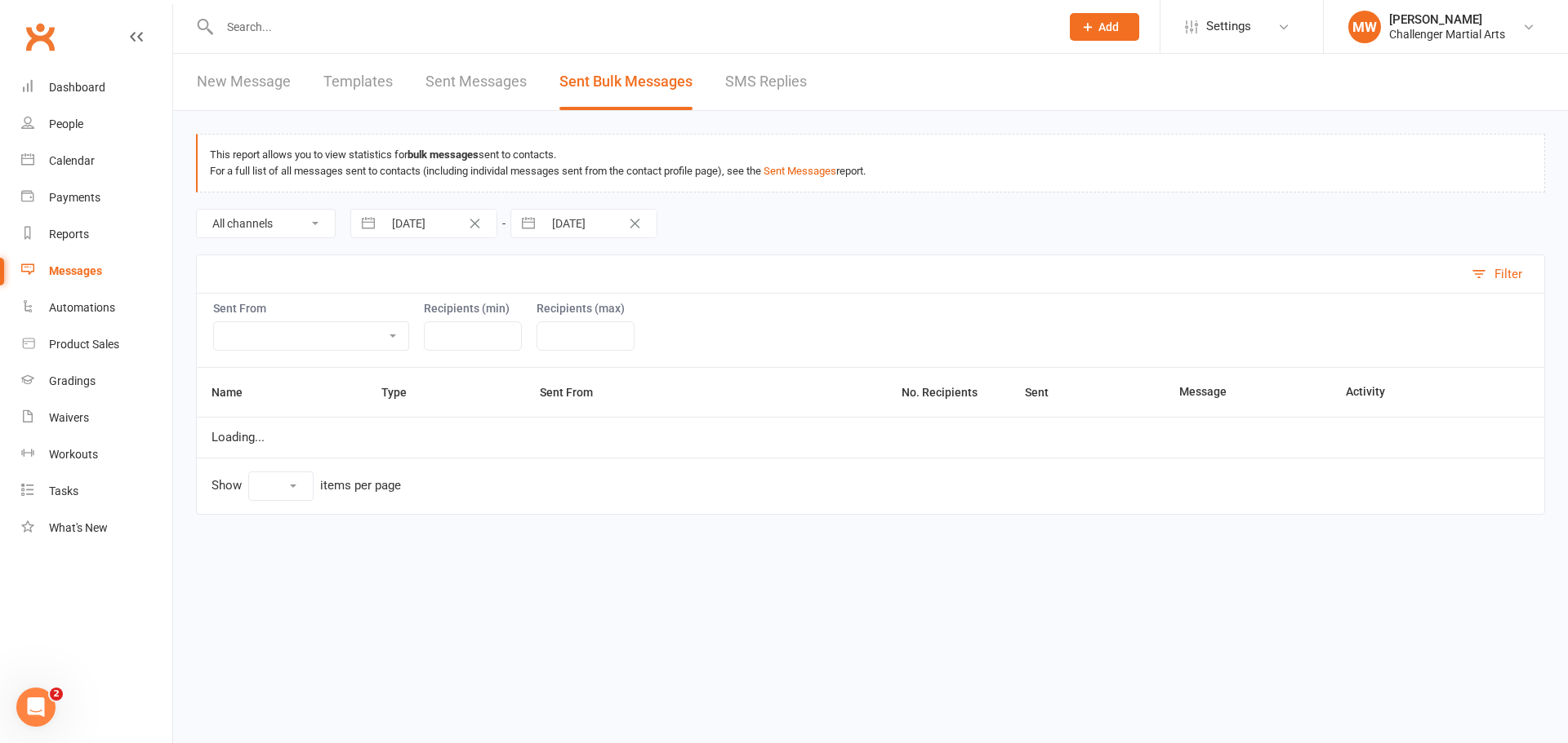
select select "10"
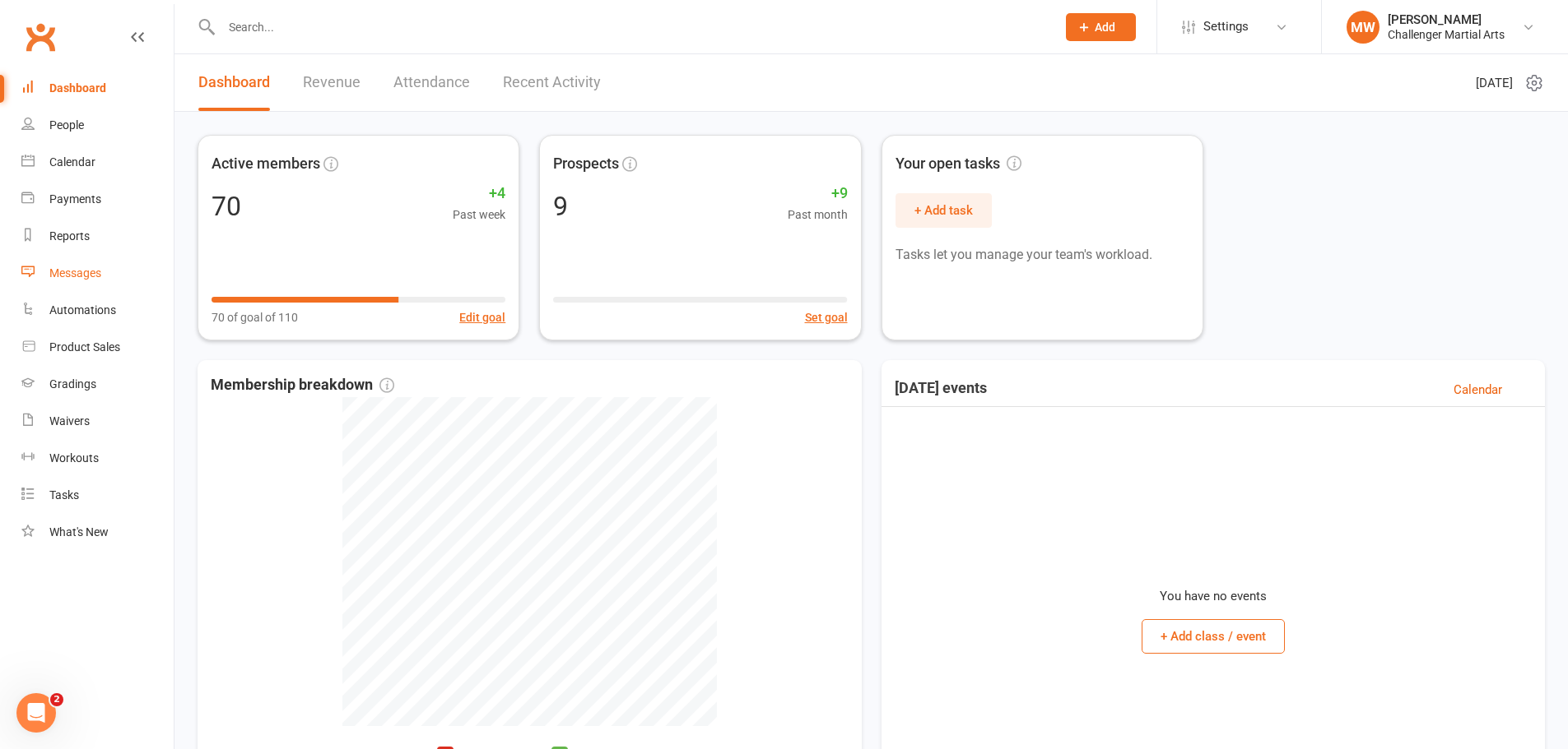
click at [77, 270] on div "Messages" at bounding box center [75, 273] width 52 height 14
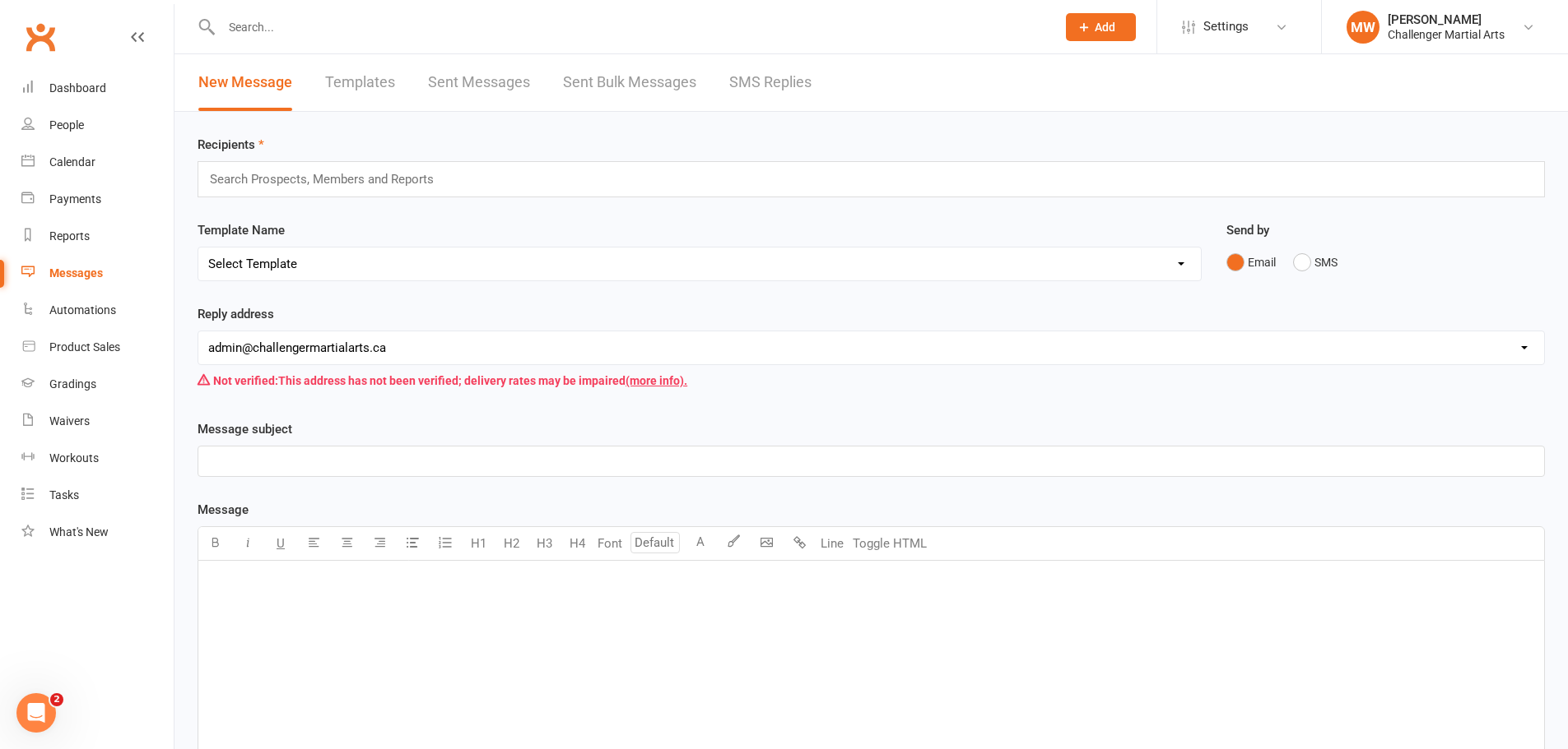
click at [406, 176] on input "text" at bounding box center [329, 179] width 241 height 21
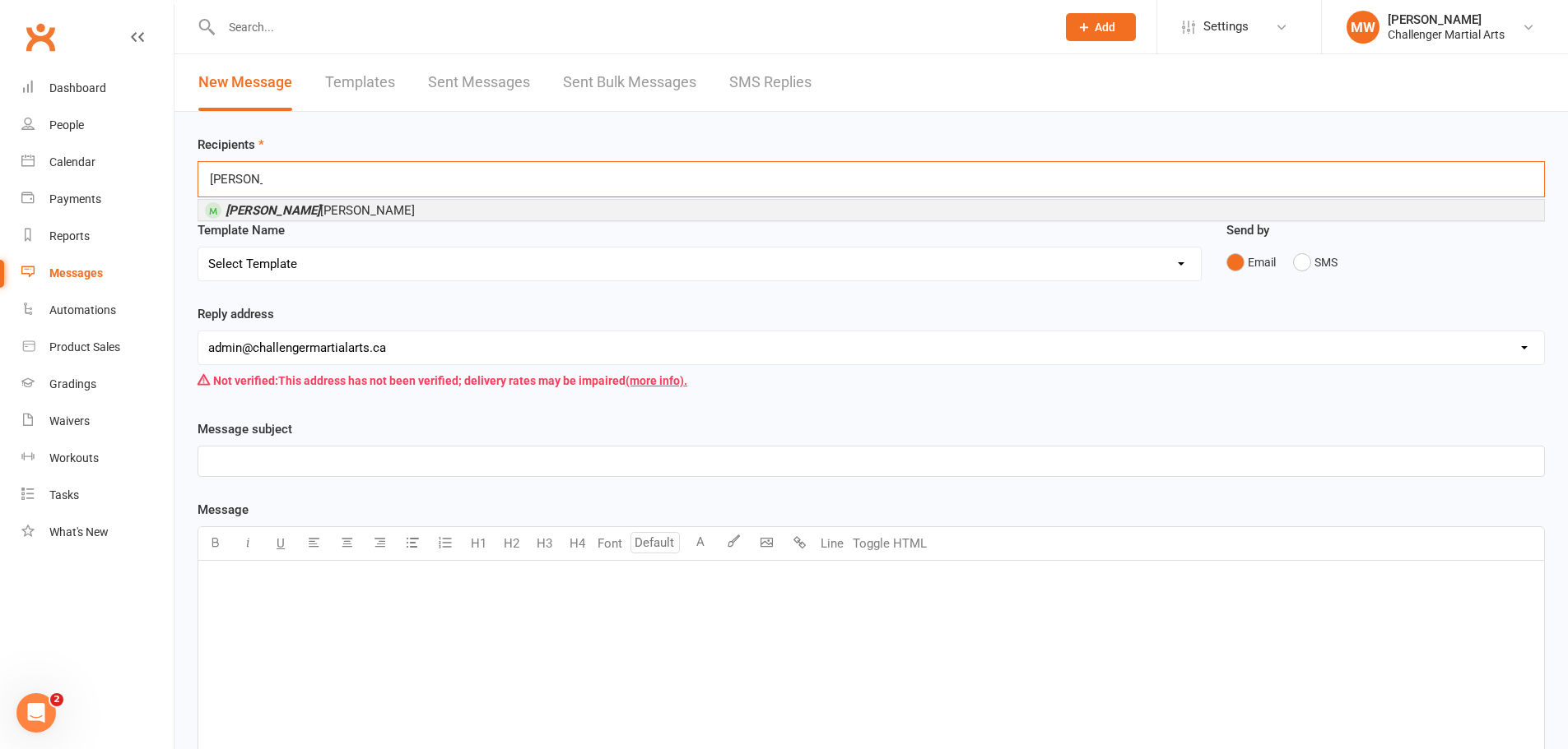
type input "alexis"
click at [293, 213] on span "Alexis Wilson" at bounding box center [320, 210] width 190 height 15
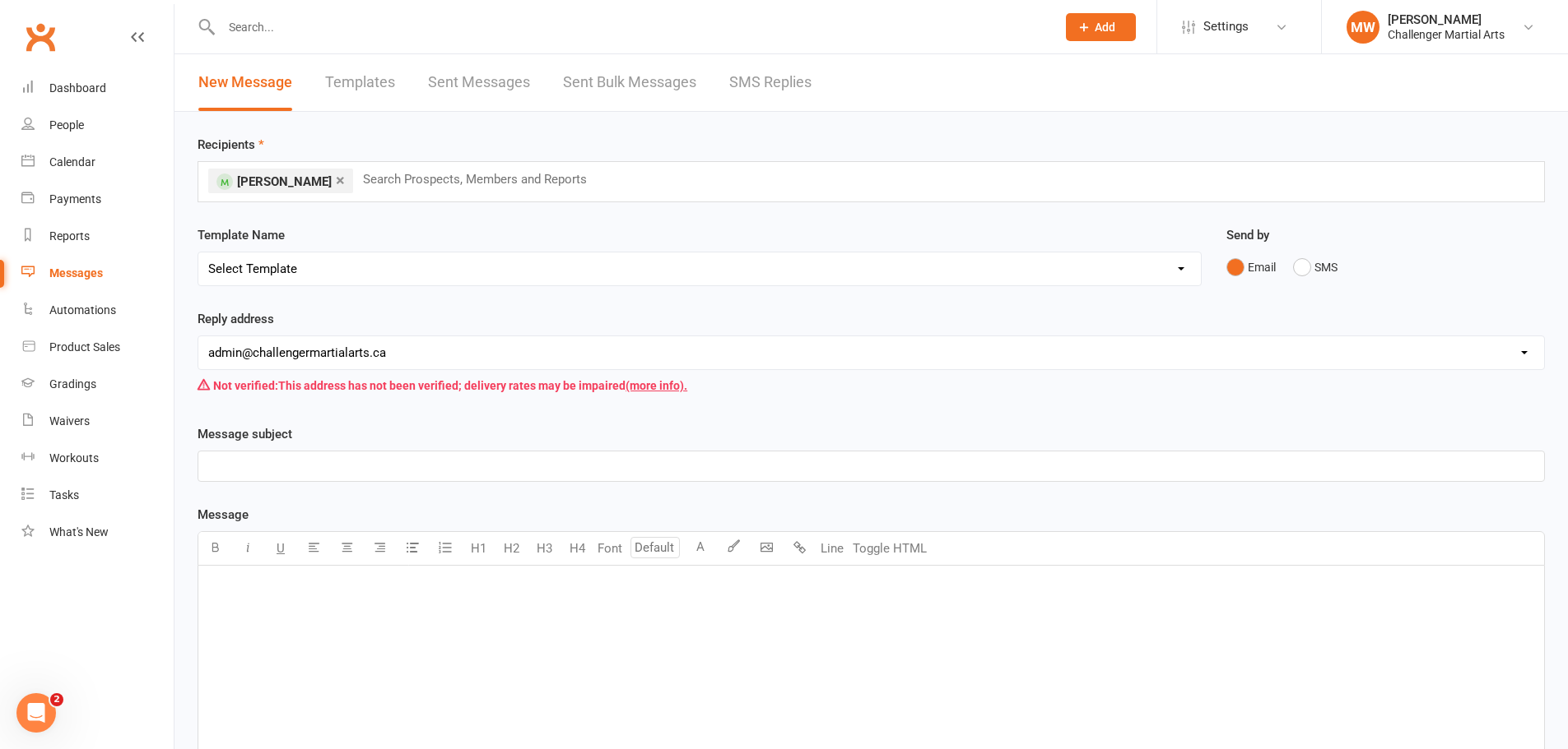
click at [259, 466] on p "﻿" at bounding box center [871, 466] width 1326 height 19
click at [296, 594] on p "﻿" at bounding box center [871, 588] width 1326 height 19
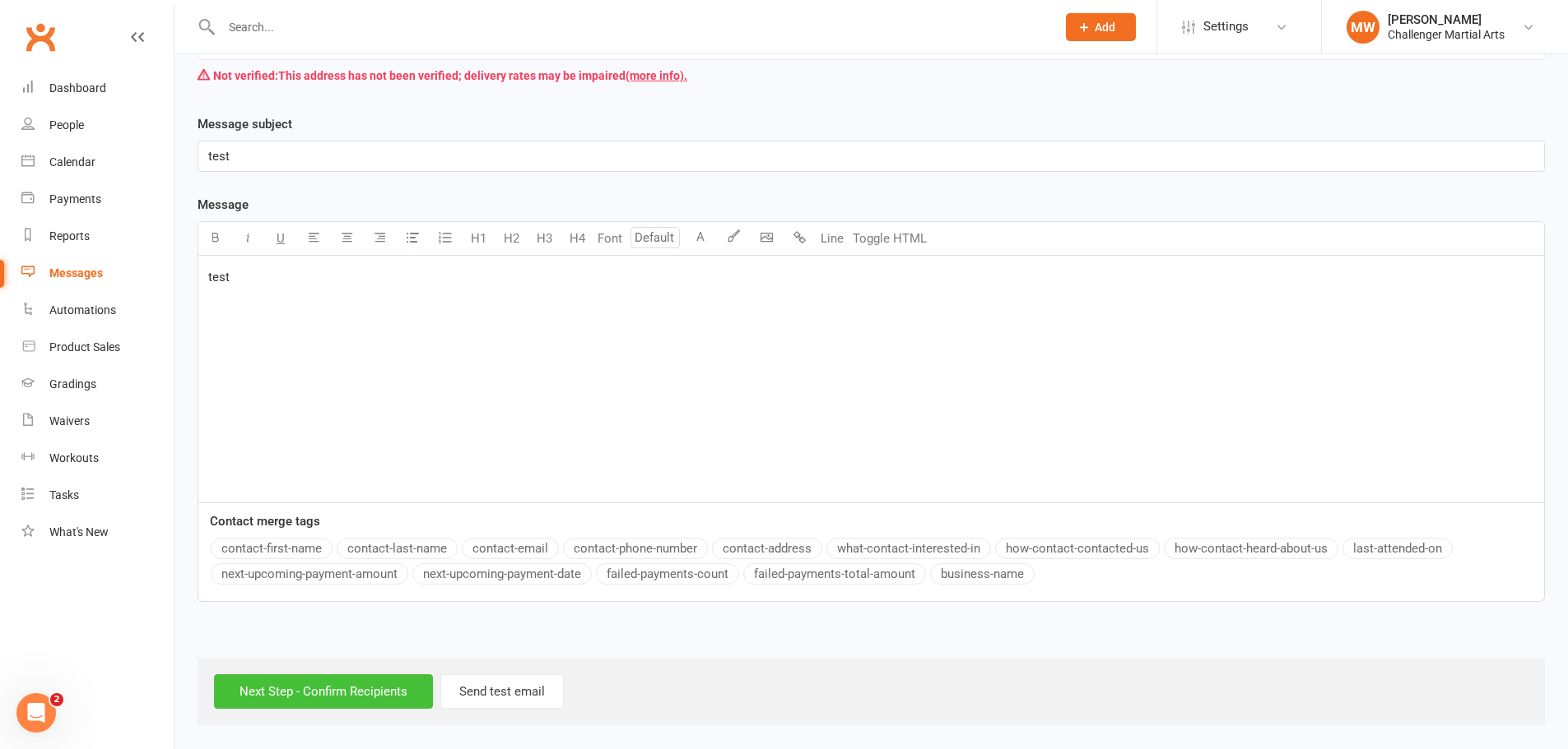
click at [274, 703] on input "Next Step - Confirm Recipients" at bounding box center [323, 692] width 219 height 35
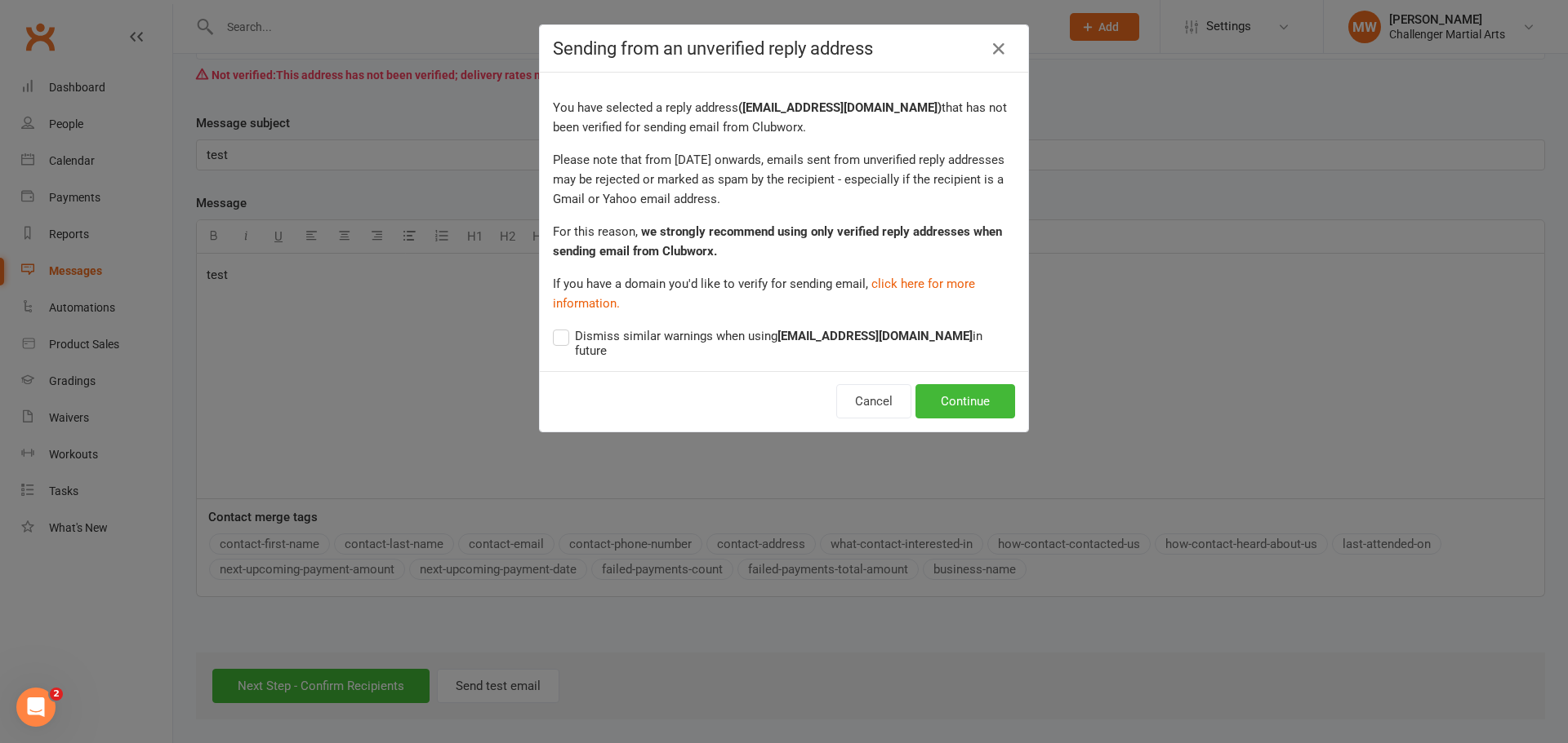
click at [718, 342] on span "Dismiss similar warnings when using admin@challengermartialarts.ca in future" at bounding box center [795, 342] width 440 height 32
click at [718, 326] on input "Dismiss similar warnings when using admin@challengermartialarts.ca in future" at bounding box center [784, 326] width 462 height 0
click at [944, 389] on button "Continue" at bounding box center [965, 401] width 99 height 35
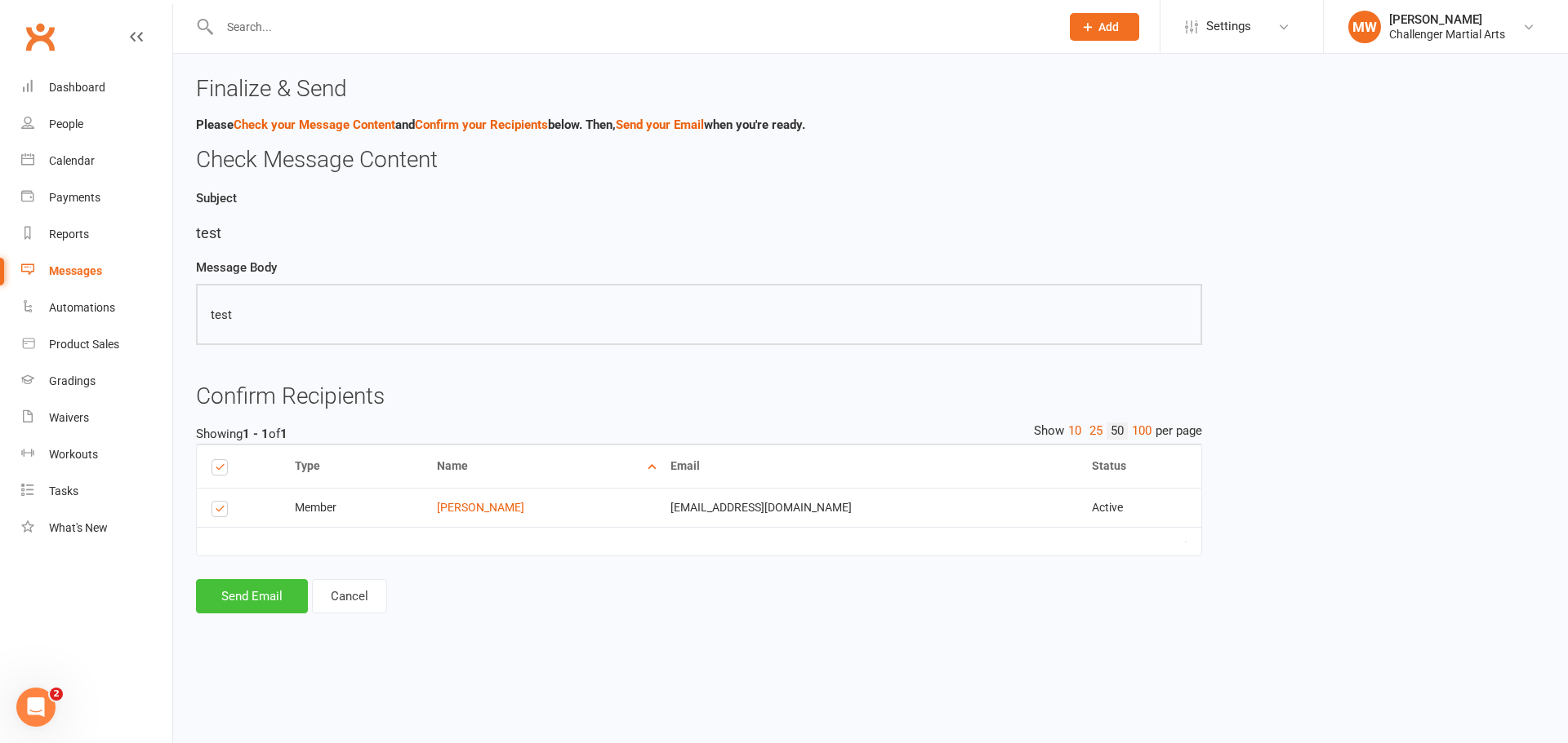
click at [235, 608] on button "Send Email" at bounding box center [252, 596] width 112 height 35
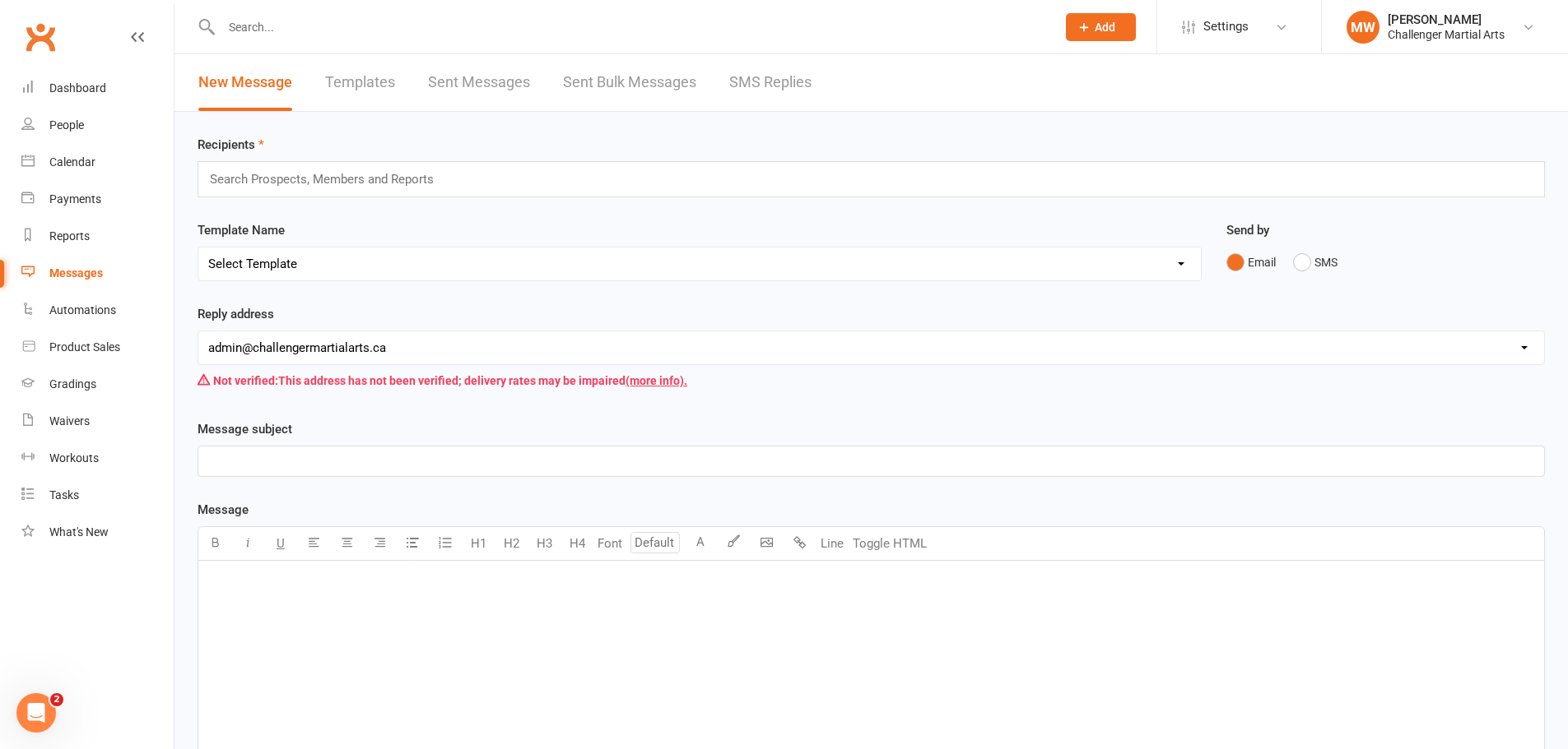
click at [475, 82] on link "Sent Messages" at bounding box center [479, 83] width 102 height 56
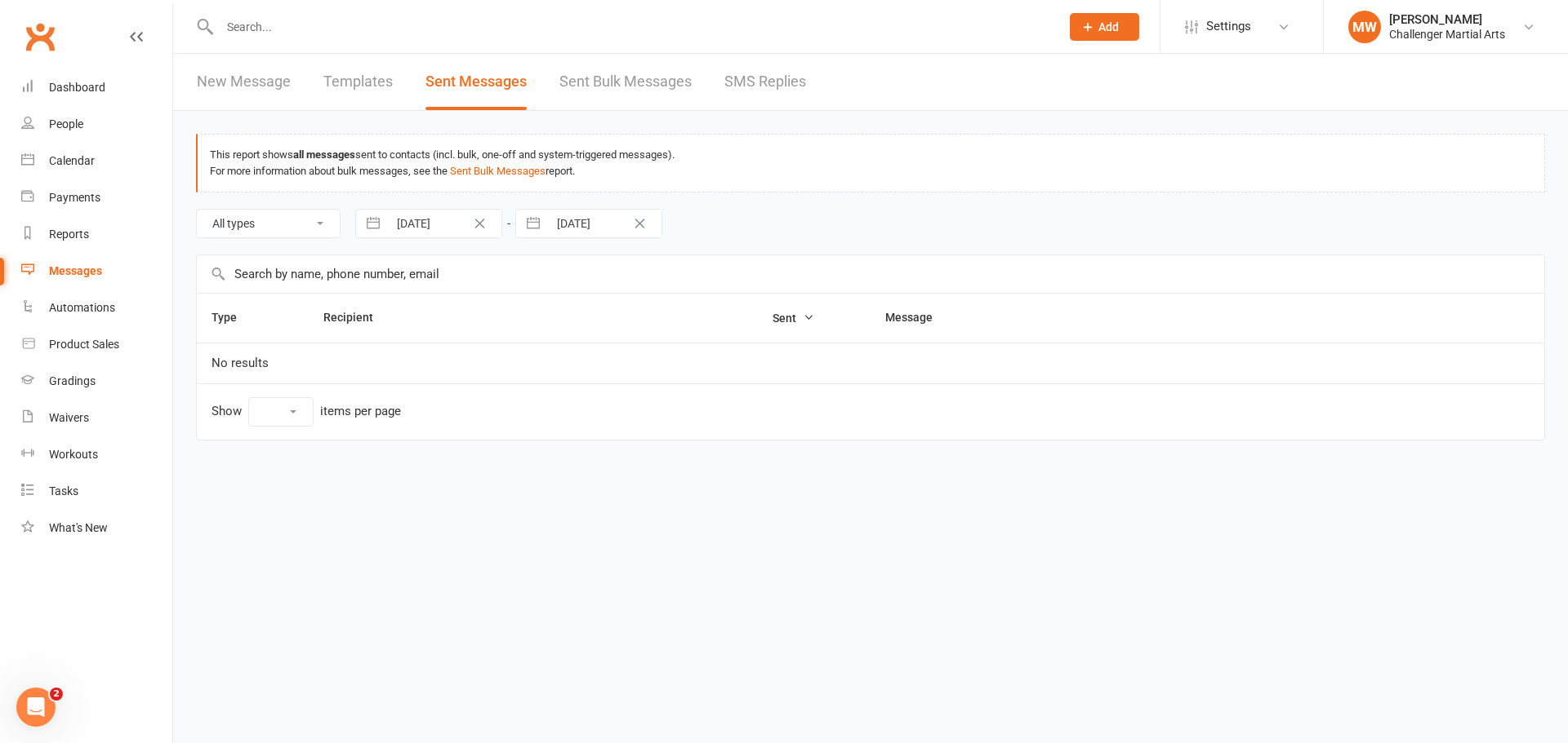
select select "10"
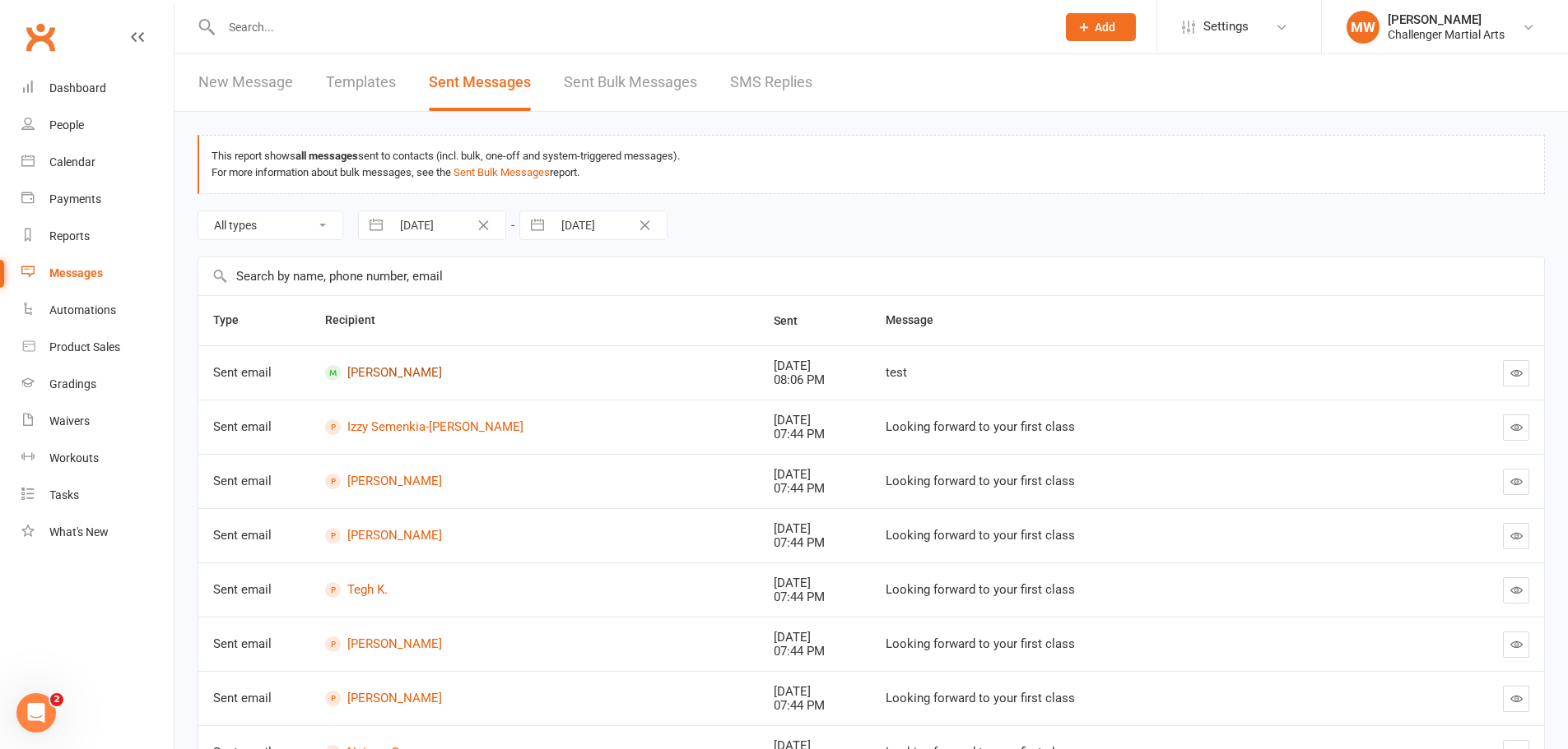
click at [383, 371] on link "Alexis Wilson" at bounding box center [534, 373] width 419 height 16
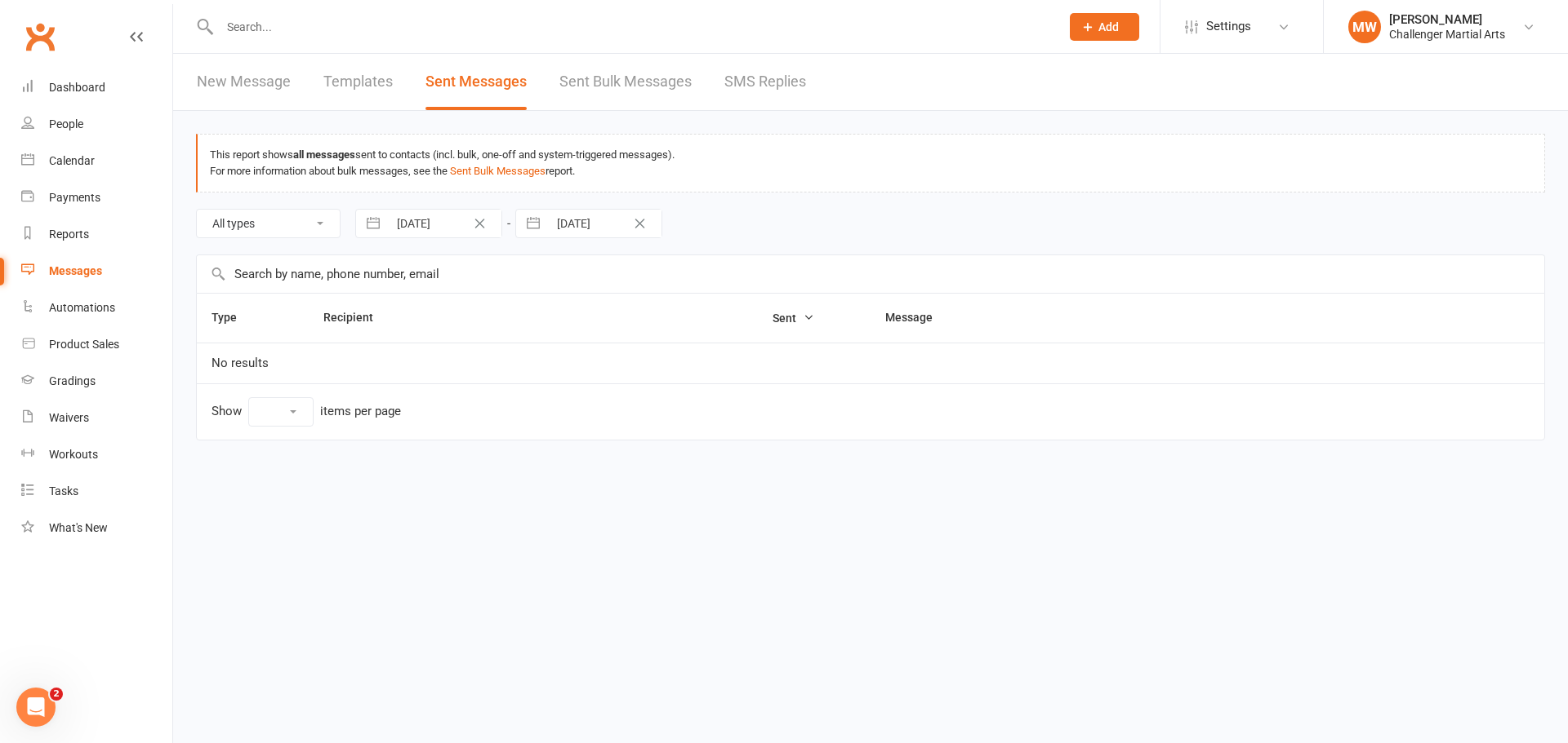
select select "10"
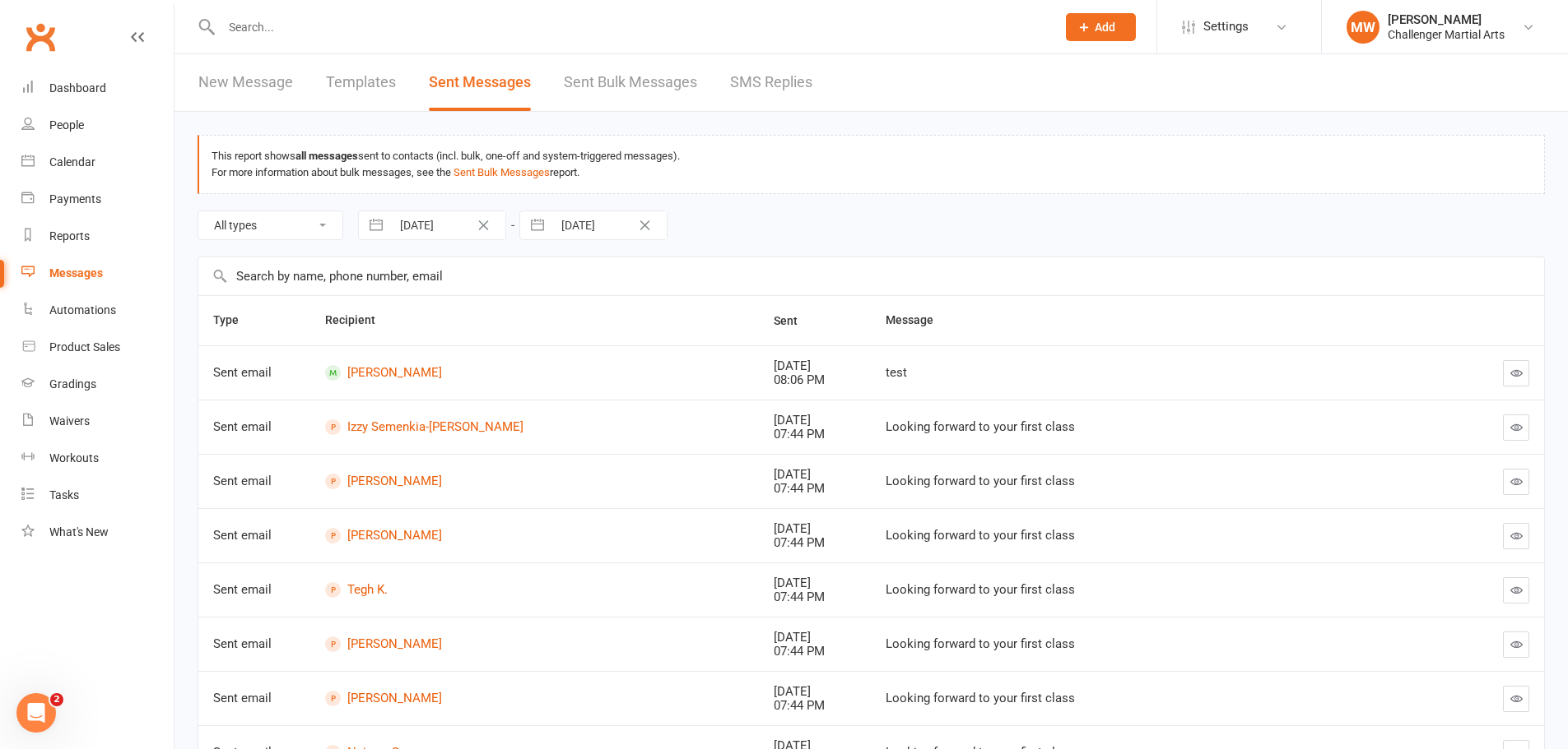
click at [1513, 373] on icon "button" at bounding box center [1516, 373] width 13 height 13
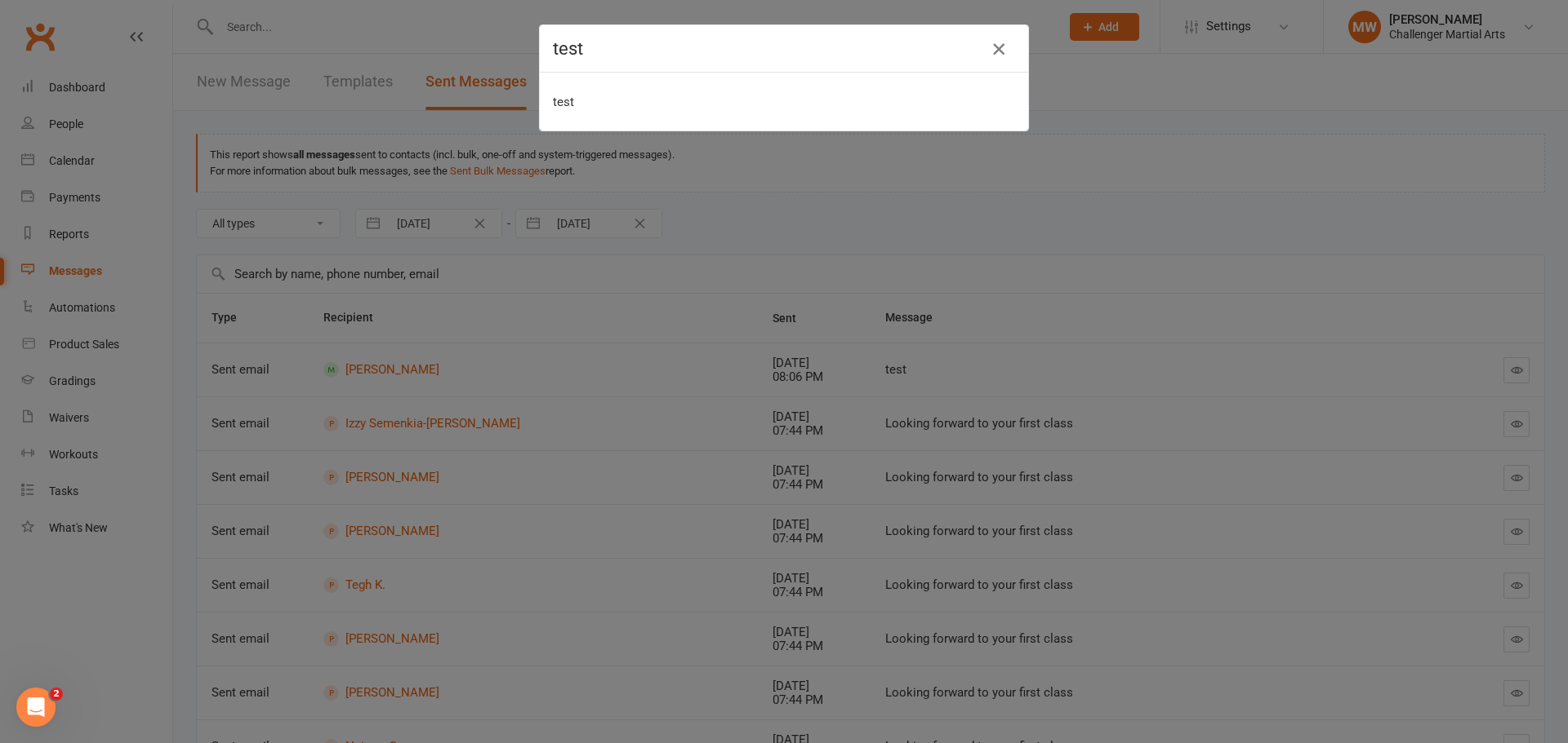
click at [1001, 52] on icon "button" at bounding box center [998, 49] width 19 height 19
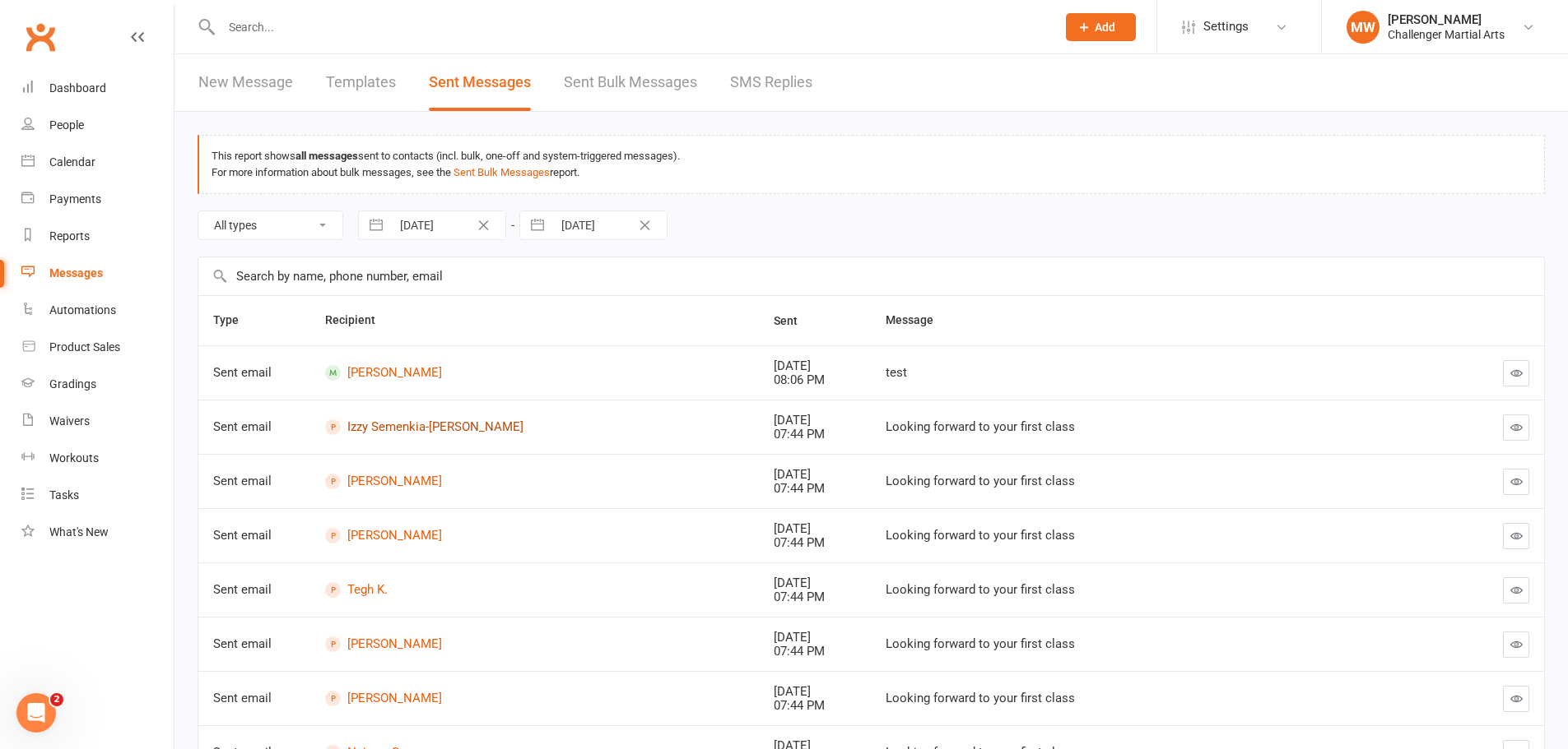
click at [419, 425] on link "Izzy Semenkia-Tippett" at bounding box center [534, 427] width 419 height 16
